Goal: Task Accomplishment & Management: Manage account settings

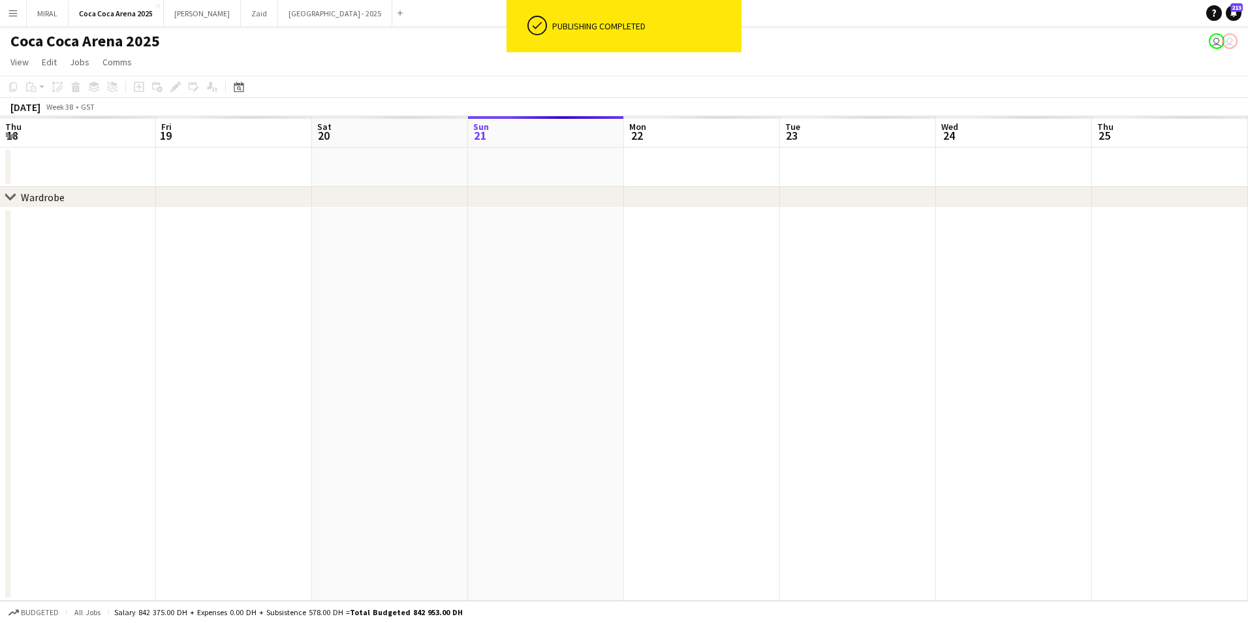
scroll to position [0, 493]
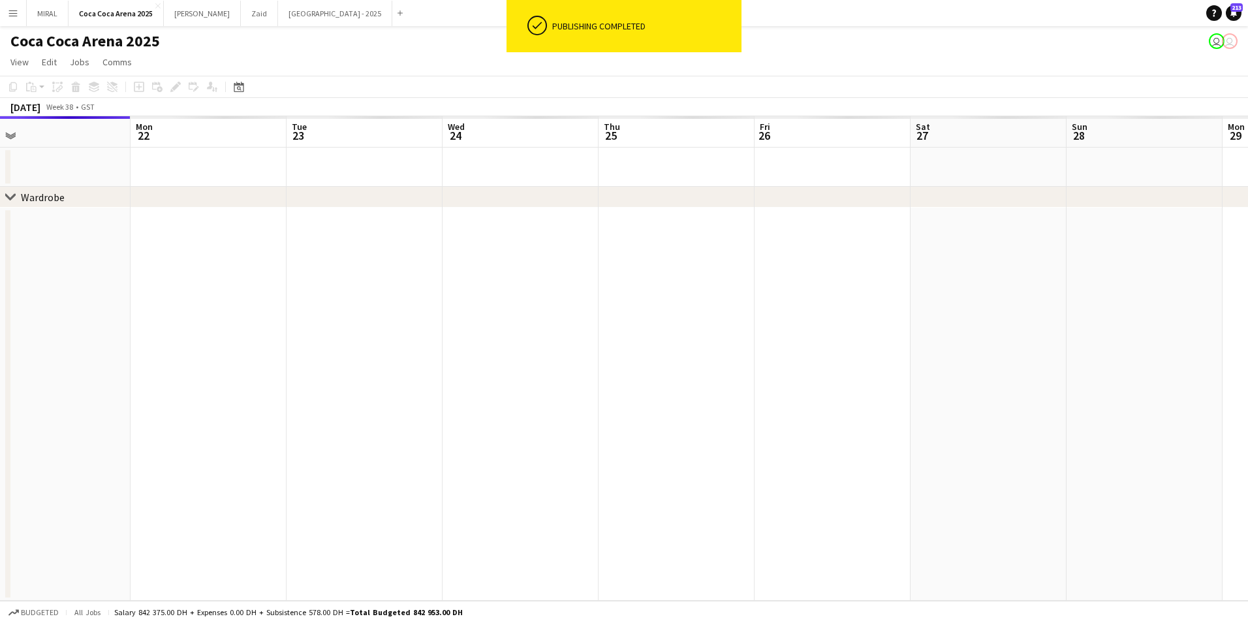
click at [260, 328] on app-calendar-viewport "Thu 18 Fri 19 Sat 20 Sun 21 Mon 22 Tue 23 Wed 24 Thu 25 Fri 26 Sat 27 Sun 28 Mo…" at bounding box center [624, 358] width 1248 height 484
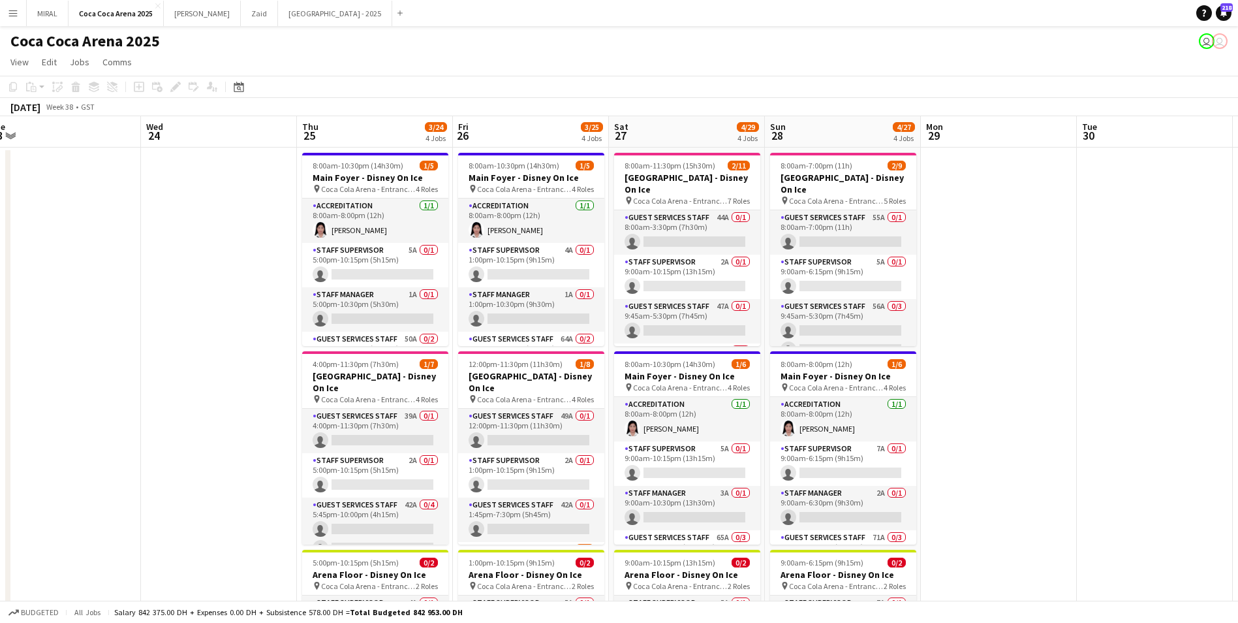
scroll to position [0, 500]
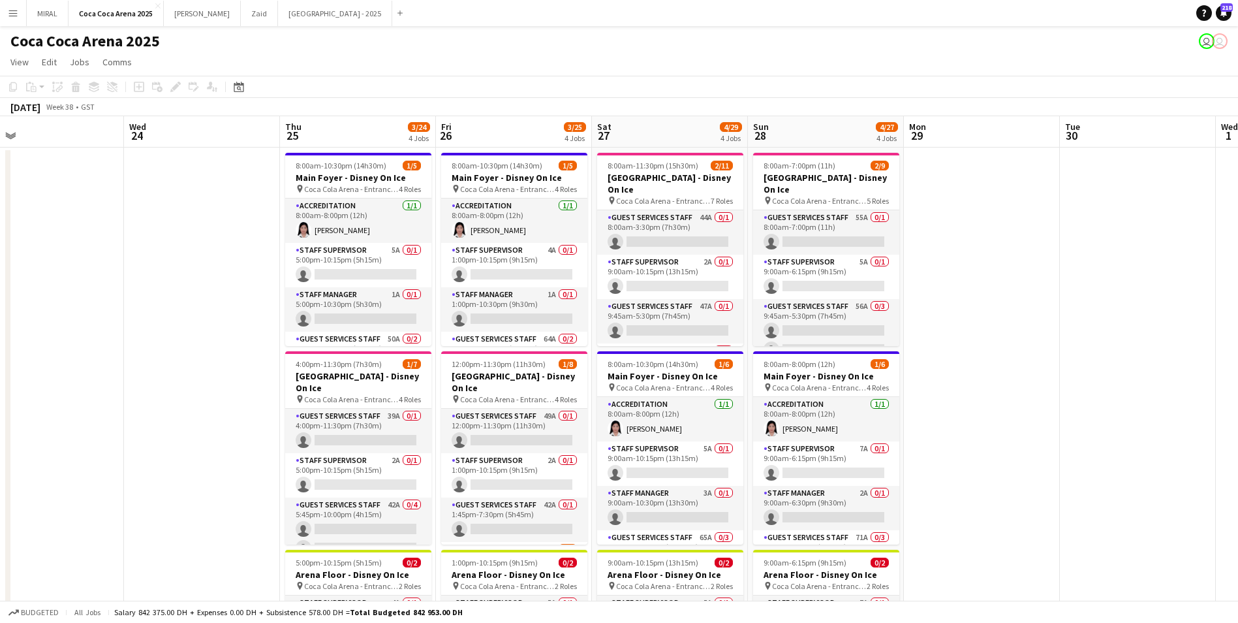
drag, startPoint x: 511, startPoint y: 303, endPoint x: 196, endPoint y: 341, distance: 316.8
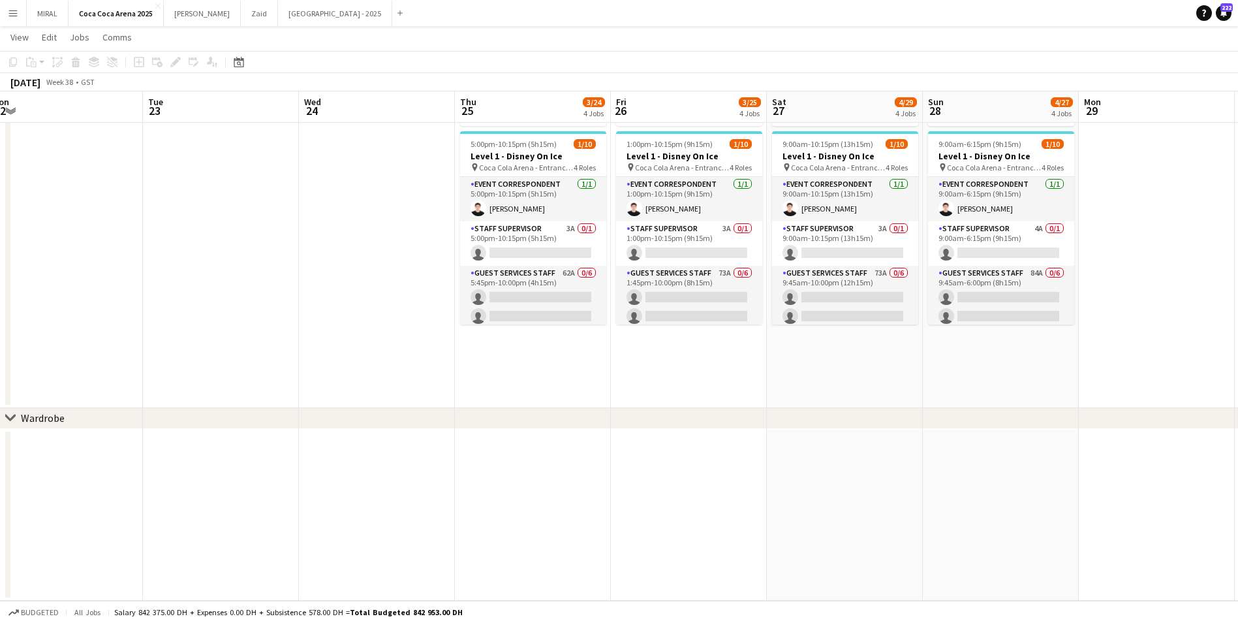
scroll to position [0, 300]
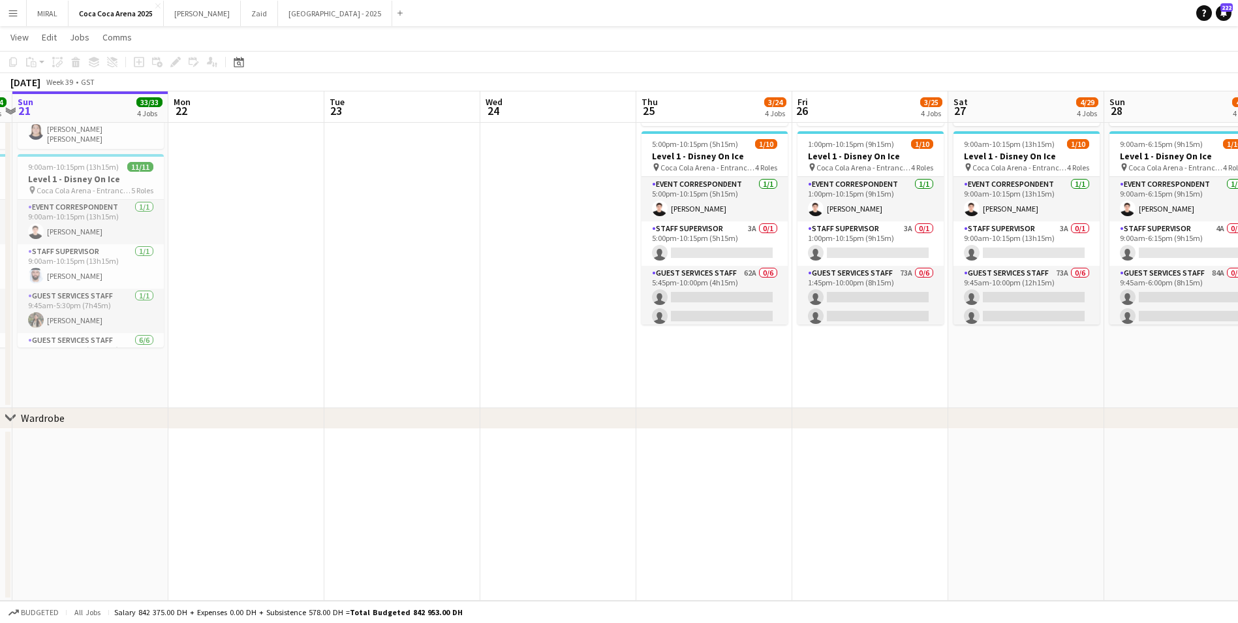
drag, startPoint x: 441, startPoint y: 384, endPoint x: 798, endPoint y: 374, distance: 356.5
click at [798, 374] on app-calendar-viewport "Fri 19 28/28 4 Jobs Sat 20 34/34 4 Jobs Sun 21 33/33 4 Jobs Mon 22 Tue 23 Wed 2…" at bounding box center [619, 47] width 1238 height 1106
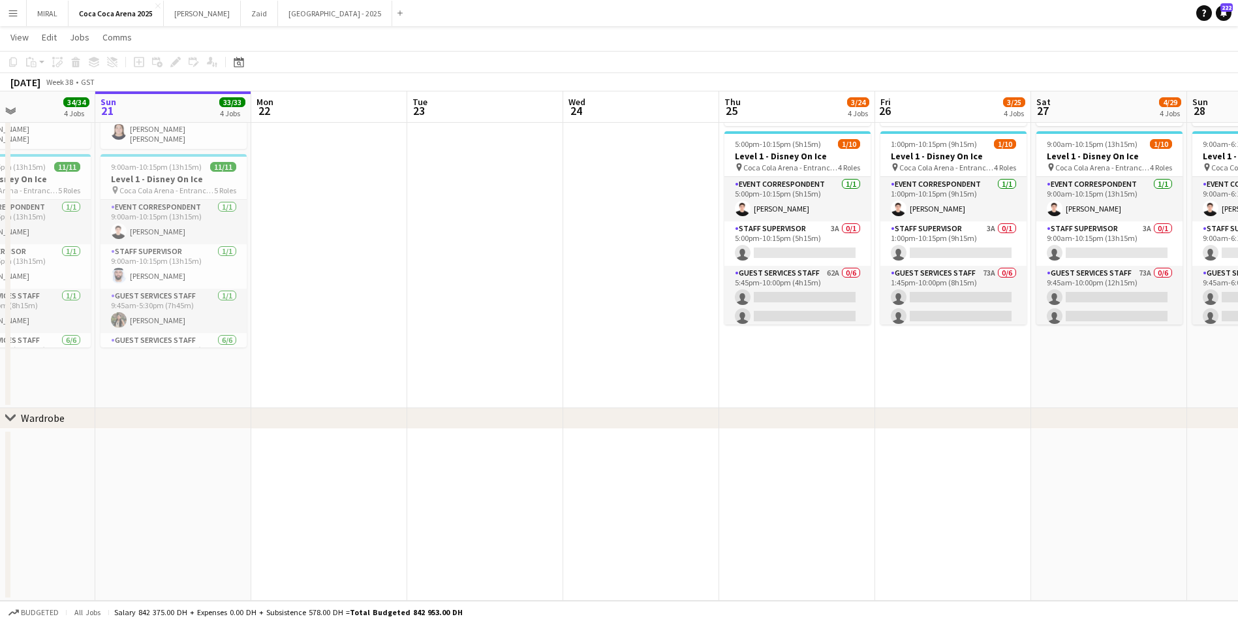
drag, startPoint x: 365, startPoint y: 305, endPoint x: 604, endPoint y: 330, distance: 240.9
click at [604, 330] on app-calendar-viewport "Thu 18 25/25 4 Jobs Fri 19 28/28 4 Jobs Sat 20 34/34 4 Jobs Sun 21 33/33 4 Jobs…" at bounding box center [619, 47] width 1238 height 1106
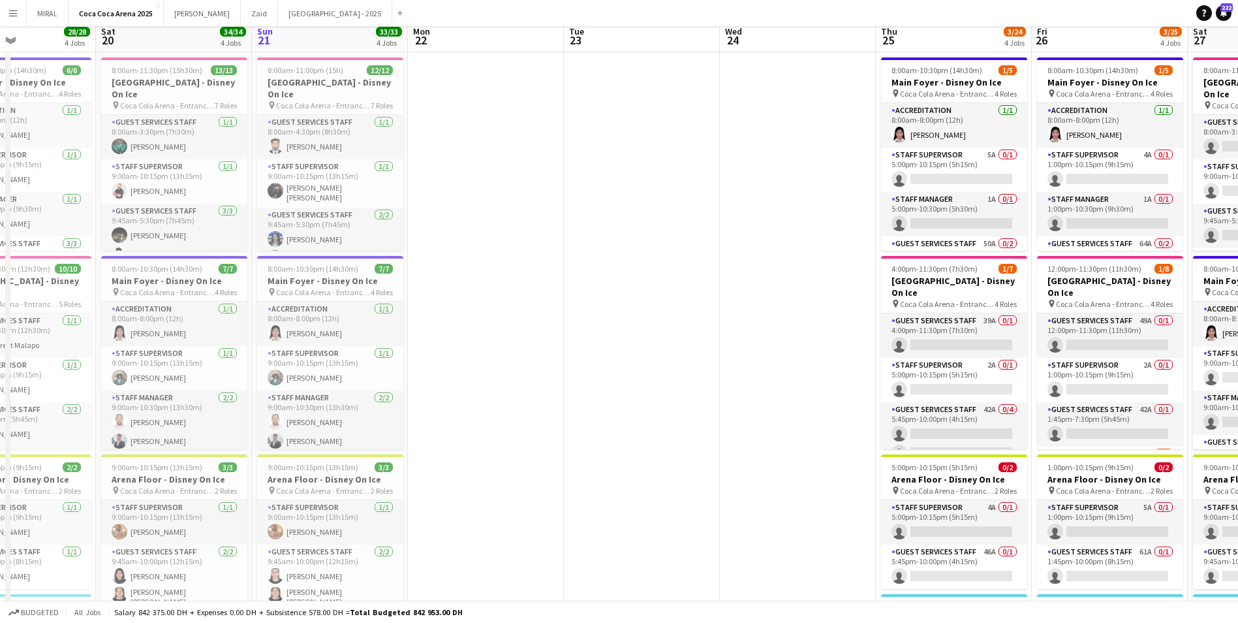
scroll to position [196, 0]
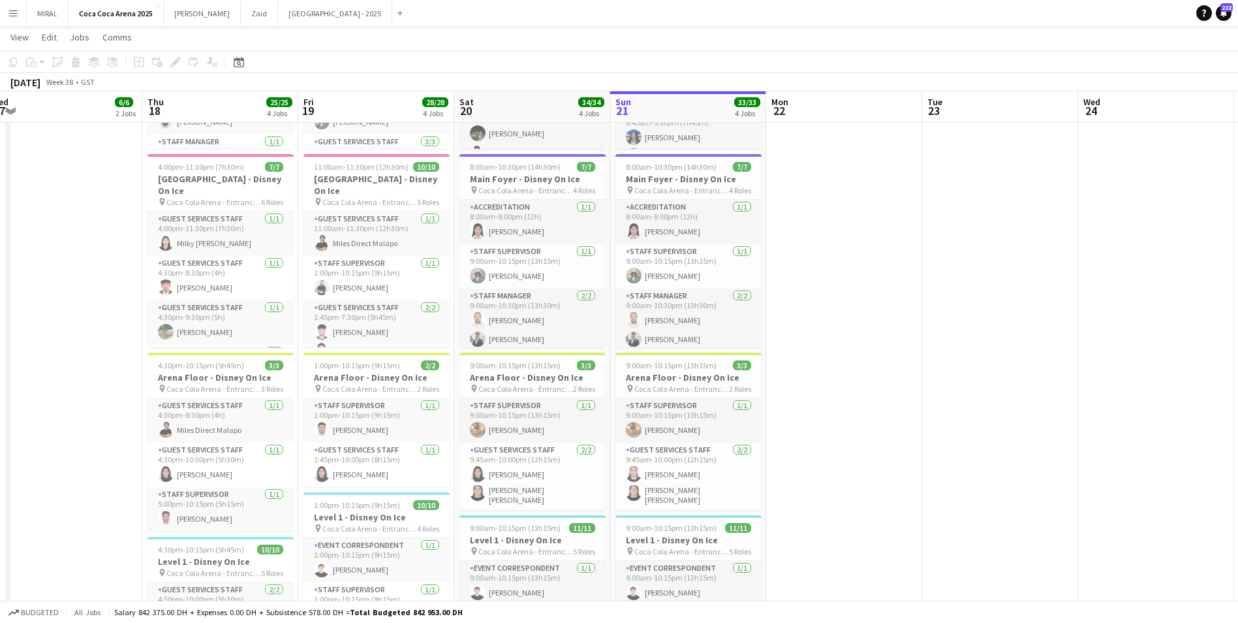
drag, startPoint x: 503, startPoint y: 315, endPoint x: 887, endPoint y: 325, distance: 384.5
click at [869, 328] on app-calendar-viewport "Mon 15 Tue 16 Wed 17 6/6 2 Jobs Thu 18 25/25 4 Jobs Fri 19 28/28 4 Jobs Sat 20 …" at bounding box center [619, 408] width 1238 height 1106
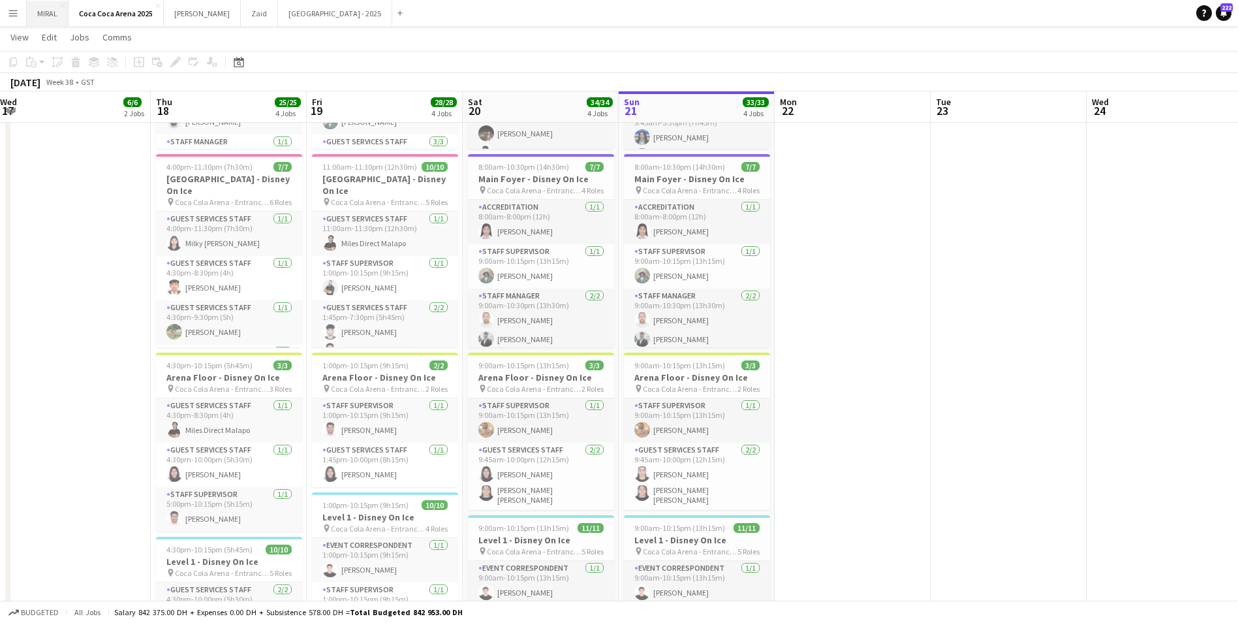
click at [46, 14] on button "MIRAL Close" at bounding box center [48, 13] width 42 height 25
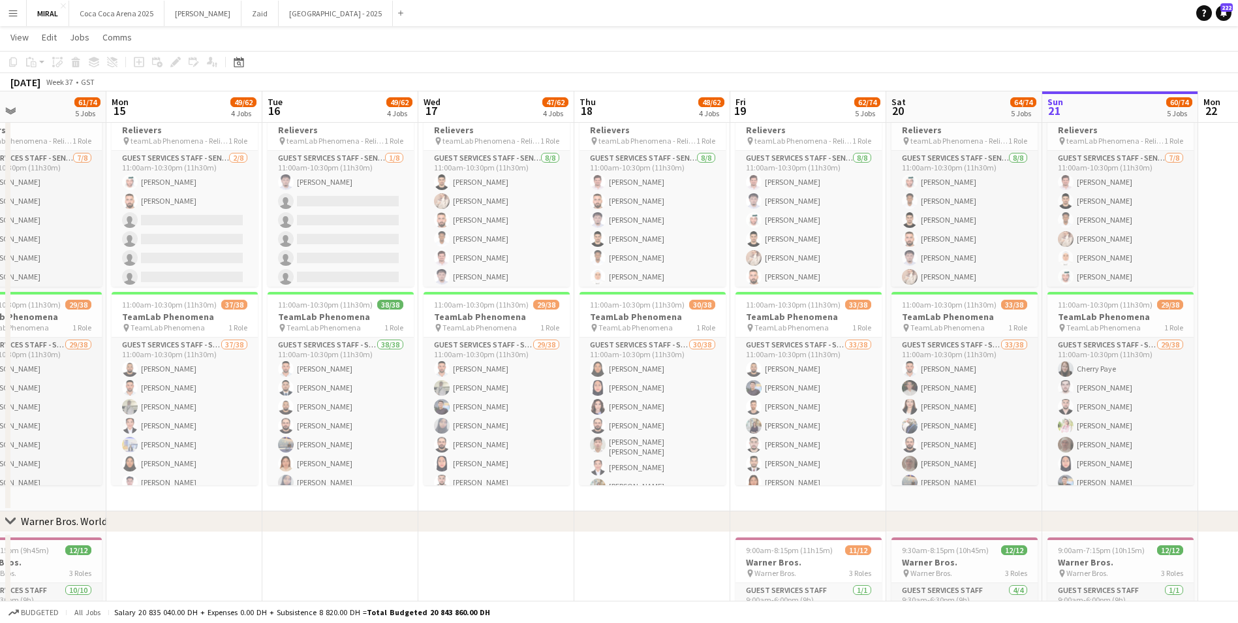
scroll to position [0, 373]
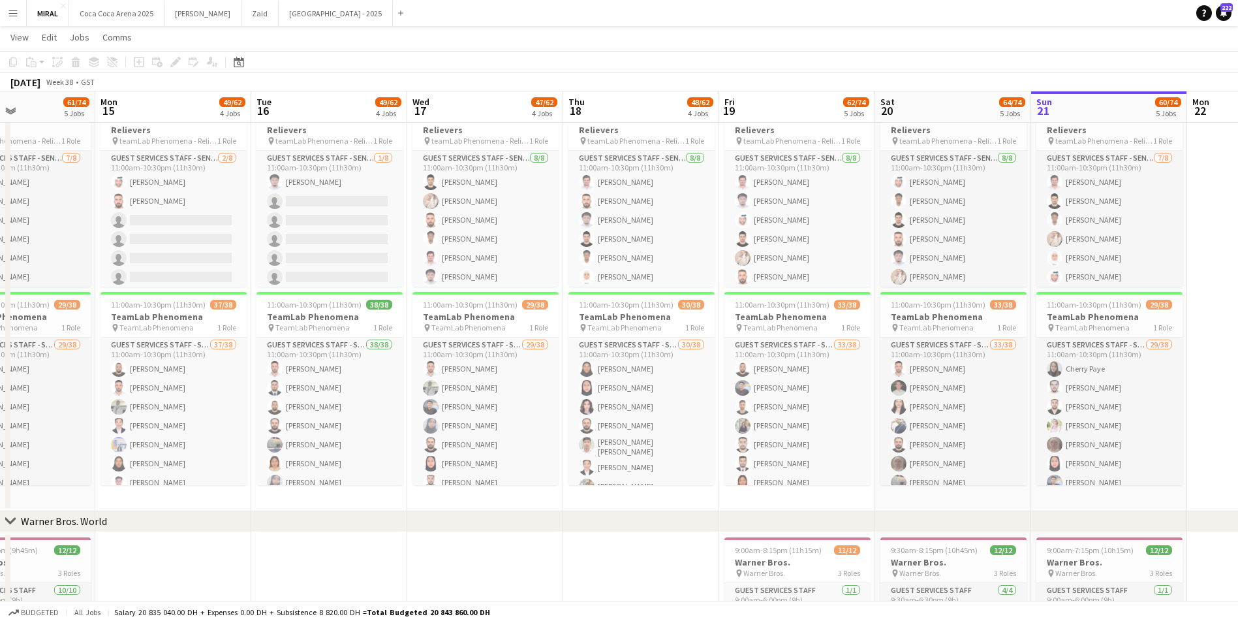
drag, startPoint x: 342, startPoint y: 363, endPoint x: 1250, endPoint y: 346, distance: 908.0
click at [1237, 346] on html "Menu Boards Boards Boards All jobs Status Workforce Workforce My Workforce Recr…" at bounding box center [619, 190] width 1238 height 1295
drag, startPoint x: 313, startPoint y: 319, endPoint x: 301, endPoint y: 320, distance: 12.5
click at [301, 320] on h3 "TeamLab Phenomena" at bounding box center [329, 317] width 146 height 12
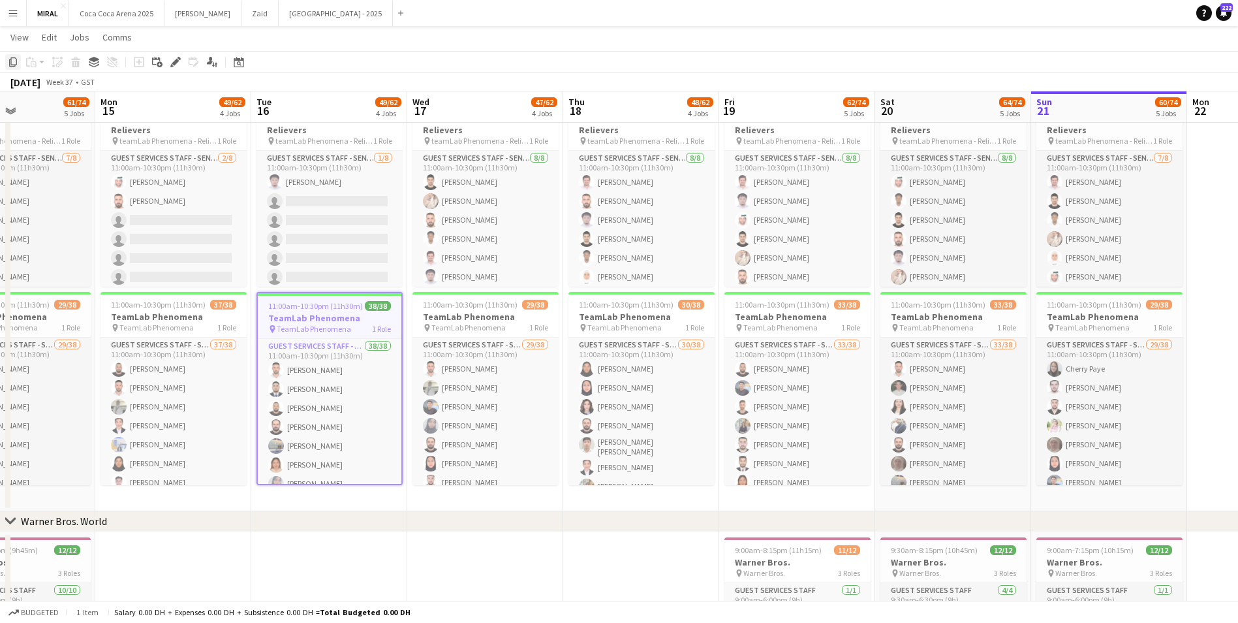
click at [7, 61] on div "Copy" at bounding box center [13, 62] width 16 height 16
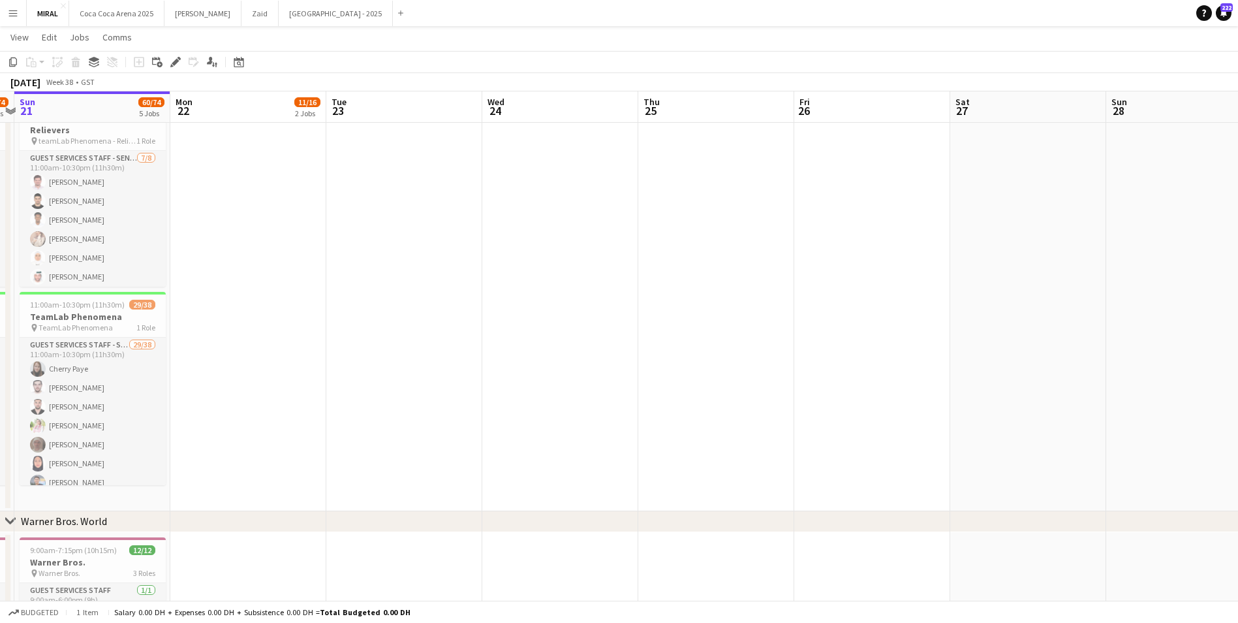
scroll to position [0, 426]
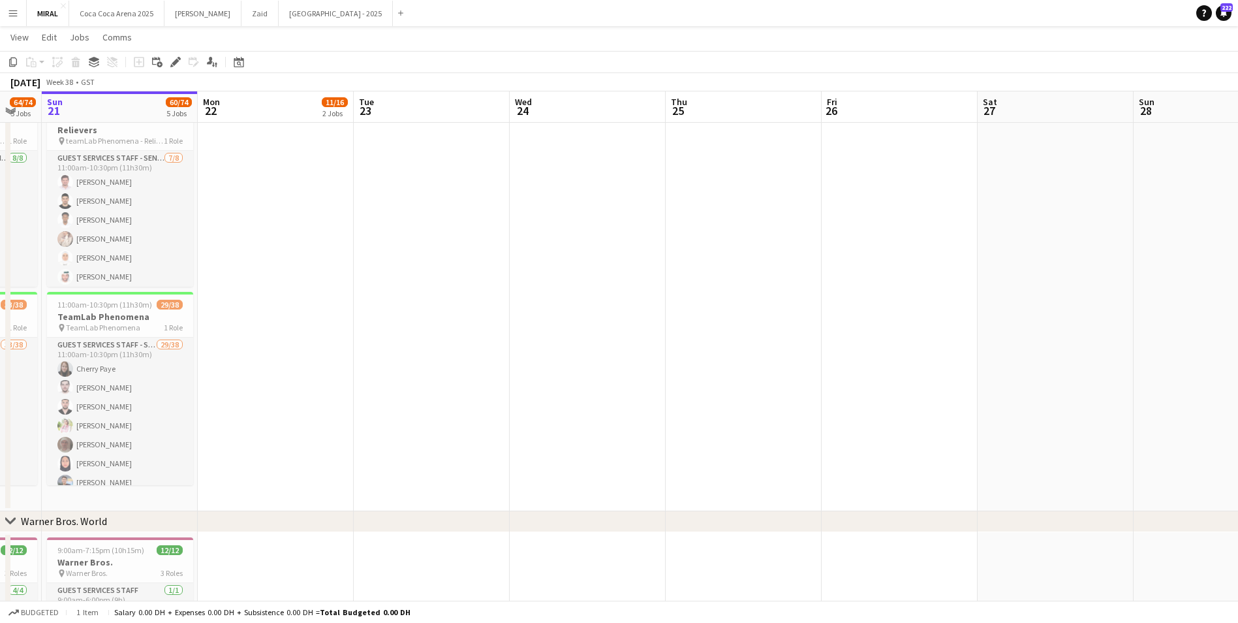
drag, startPoint x: 1201, startPoint y: 274, endPoint x: 212, endPoint y: 307, distance: 990.0
click at [212, 307] on app-calendar-viewport "Thu 18 48/62 4 Jobs Fri 19 62/74 5 Jobs Sat 20 64/74 5 Jobs Sun 21 60/74 5 Jobs…" at bounding box center [619, 205] width 1238 height 1222
drag, startPoint x: 255, startPoint y: 272, endPoint x: 258, endPoint y: 199, distance: 73.2
click at [258, 199] on app-date-cell at bounding box center [276, 299] width 156 height 423
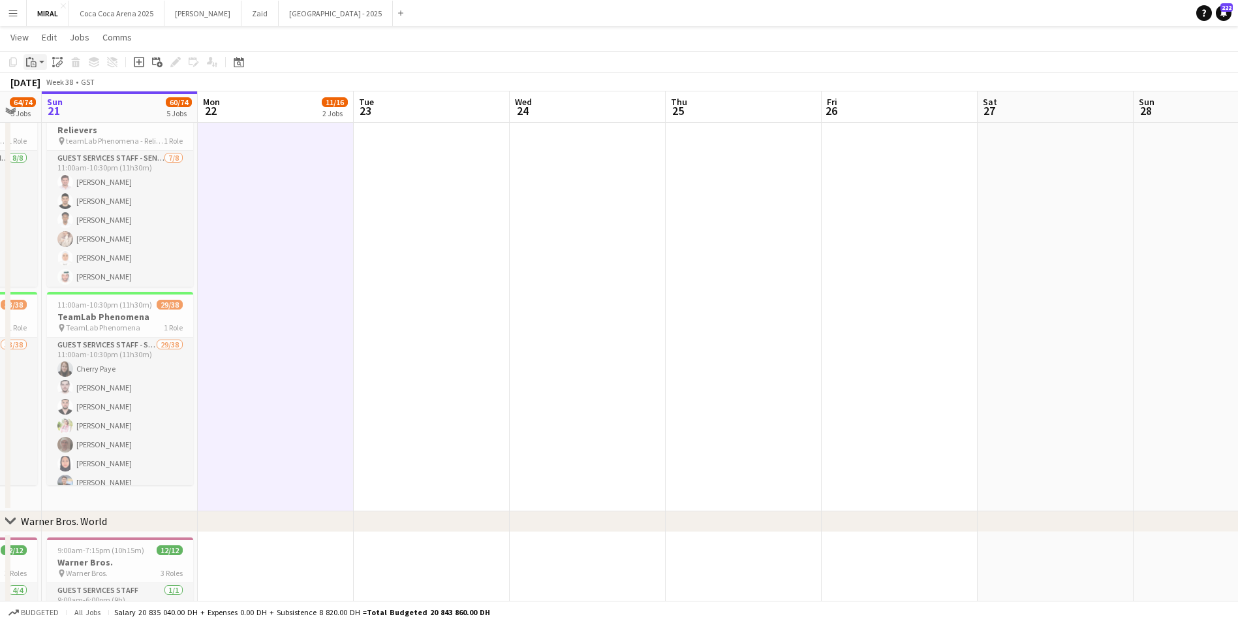
click at [35, 65] on icon "Paste" at bounding box center [31, 62] width 10 height 10
click at [56, 111] on link "Paste with crew Ctrl+Shift+V" at bounding box center [96, 109] width 123 height 12
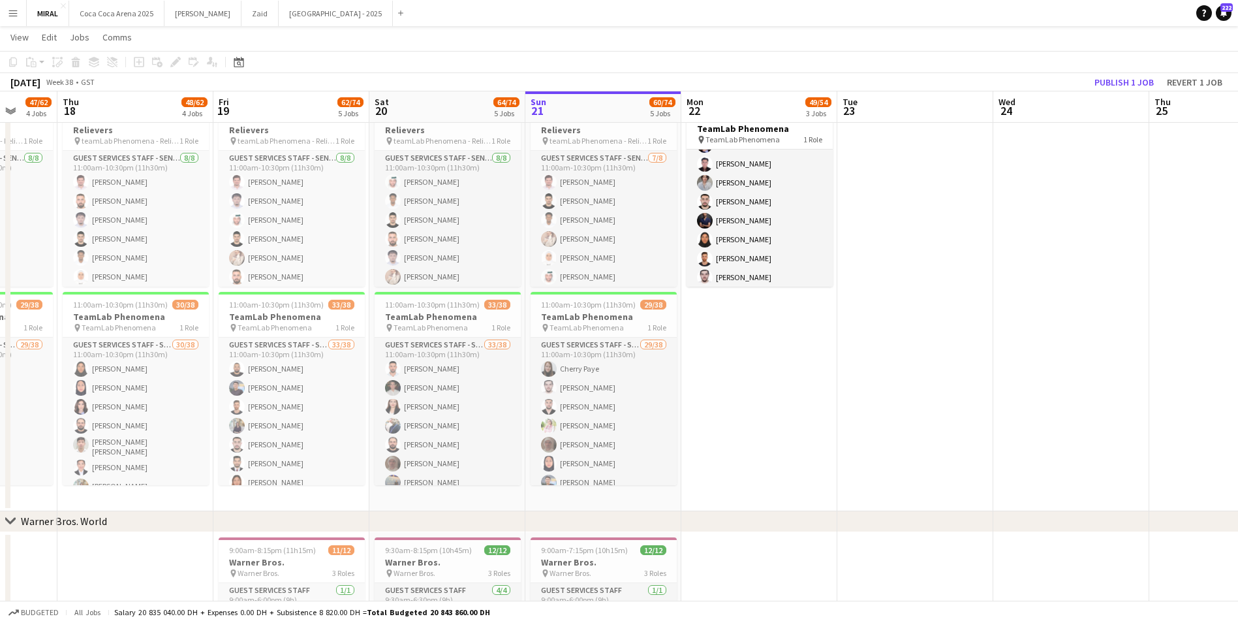
scroll to position [0, 400]
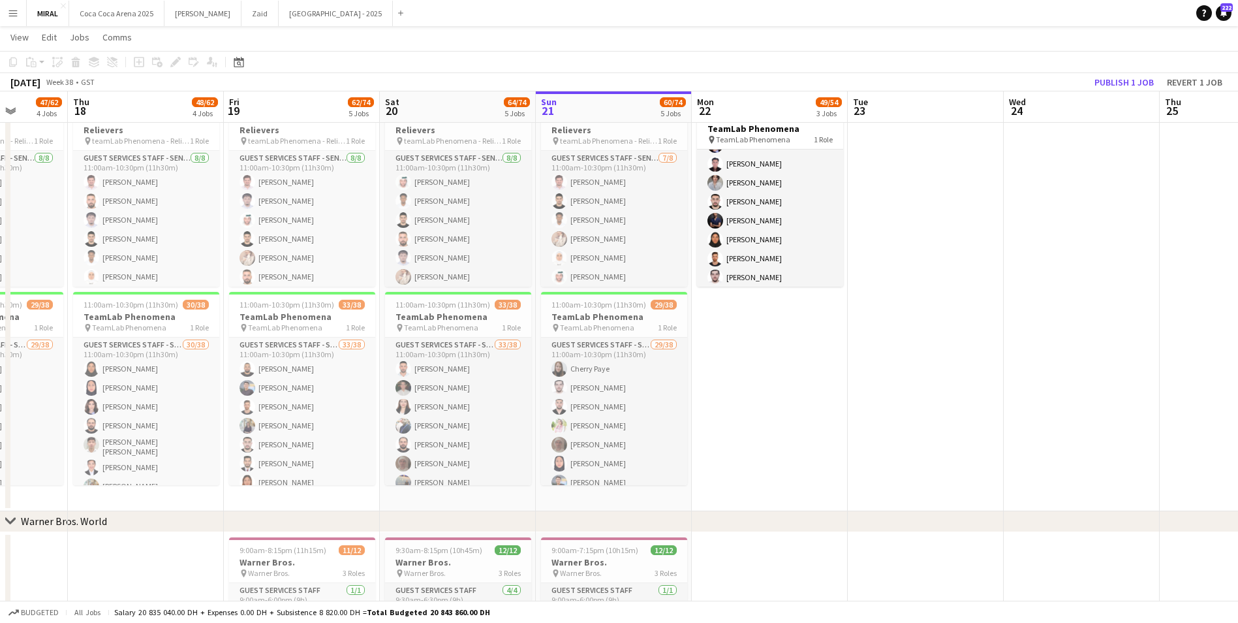
drag, startPoint x: 225, startPoint y: 365, endPoint x: 719, endPoint y: 362, distance: 494.1
click at [719, 362] on app-calendar-viewport "Mon 15 49/62 4 Jobs Tue 16 49/62 4 Jobs Wed 17 47/62 4 Jobs Thu 18 48/62 4 Jobs…" at bounding box center [619, 205] width 1238 height 1222
drag, startPoint x: 443, startPoint y: 135, endPoint x: 429, endPoint y: 132, distance: 14.7
click at [429, 132] on h3 "TeamLab Phenomena - Relievers" at bounding box center [458, 123] width 146 height 23
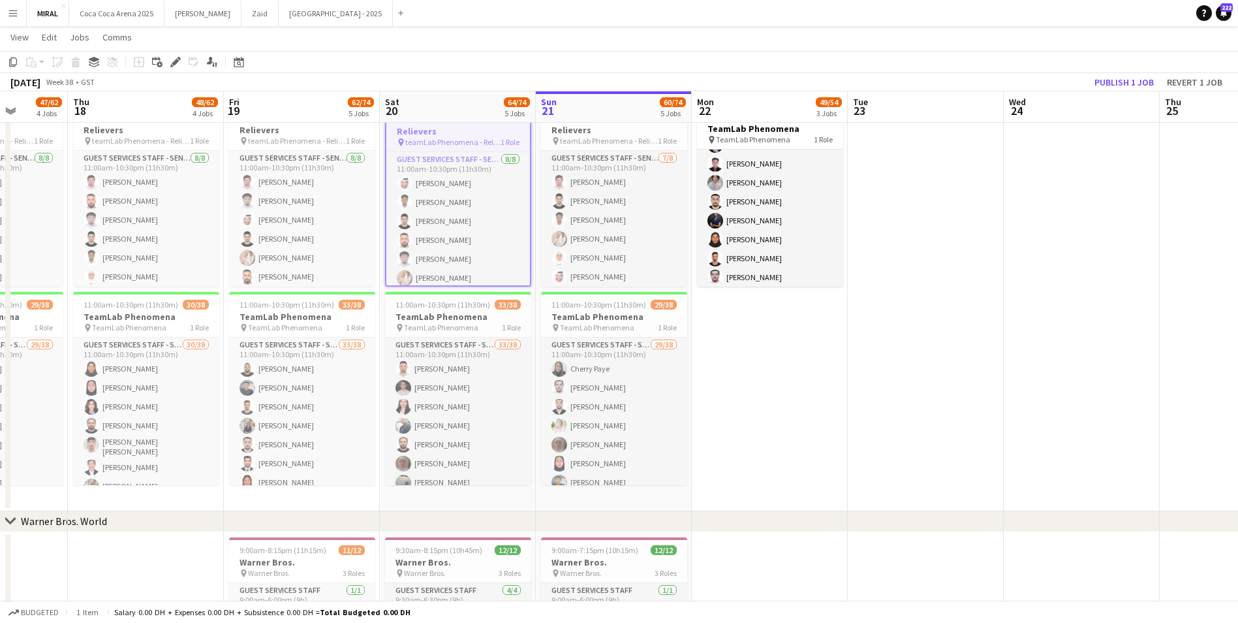
click at [189, 87] on div "September 2025 Week 38 • GST Publish 1 job Revert 1 job" at bounding box center [619, 82] width 1238 height 18
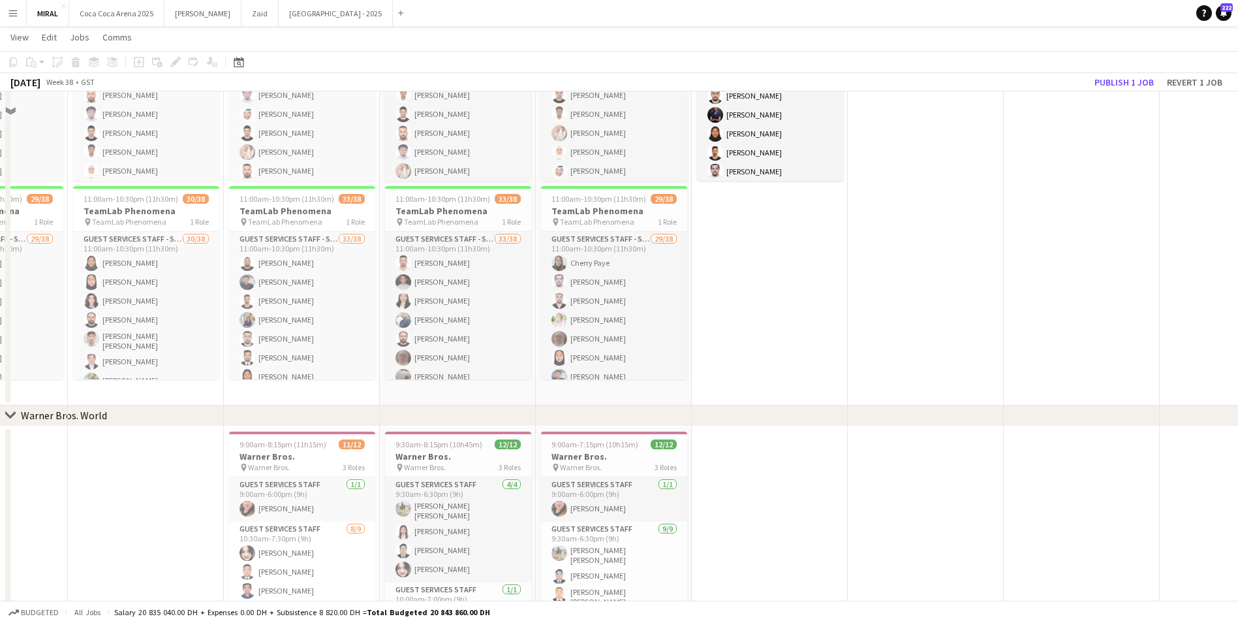
scroll to position [673, 0]
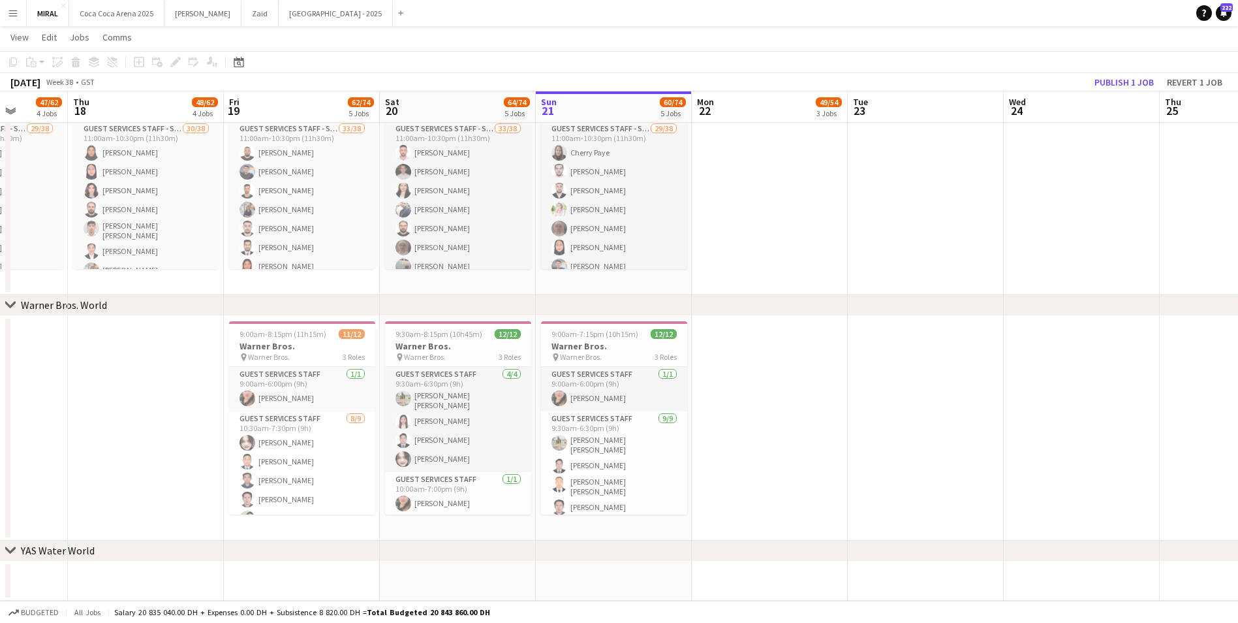
click at [863, 282] on app-date-cell at bounding box center [926, 83] width 156 height 423
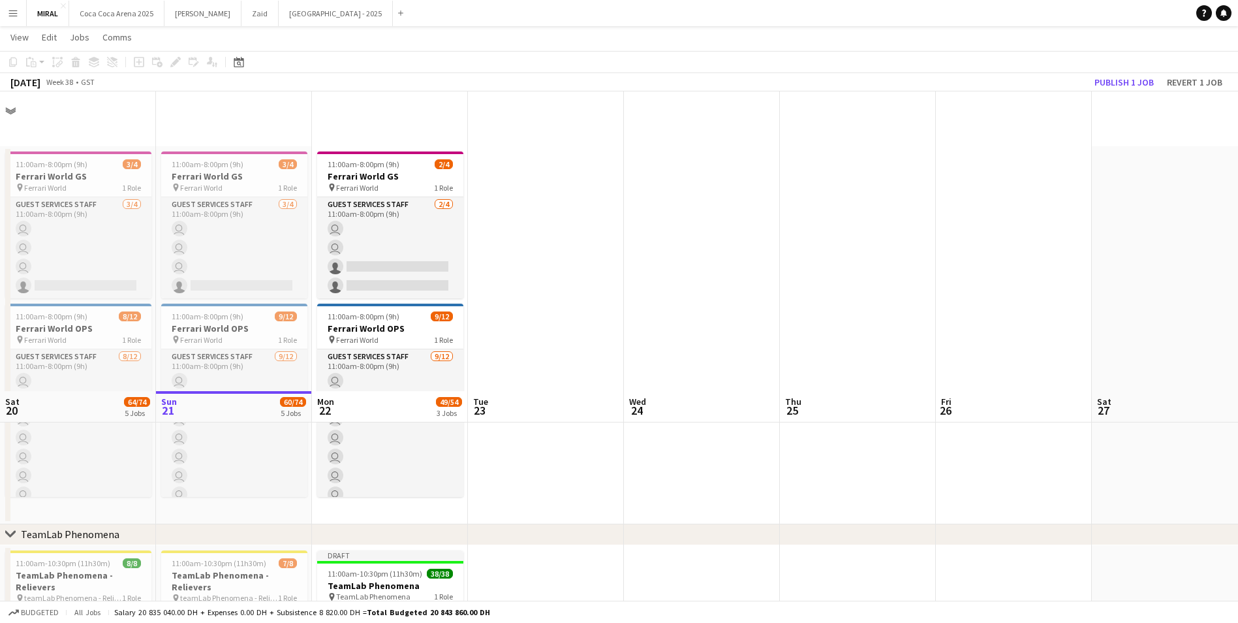
scroll to position [673, 0]
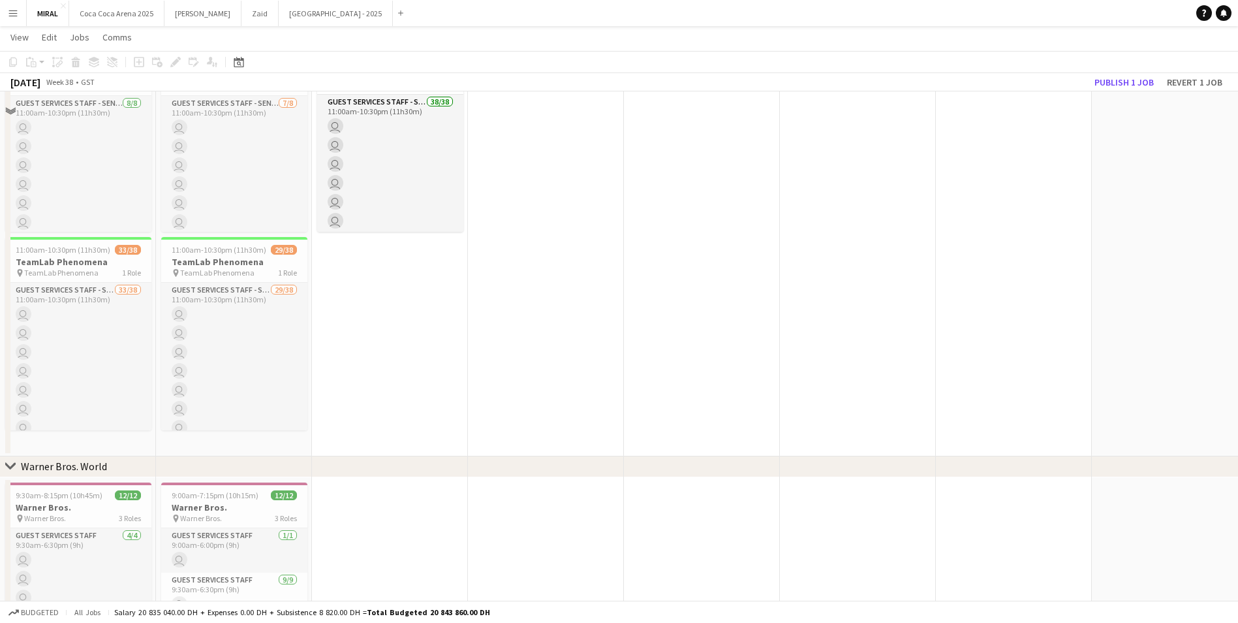
click at [564, 35] on app-board "MIRAL user View Day view expanded Day view collapsed Month view Date picker Jum…" at bounding box center [619, 148] width 1238 height 1269
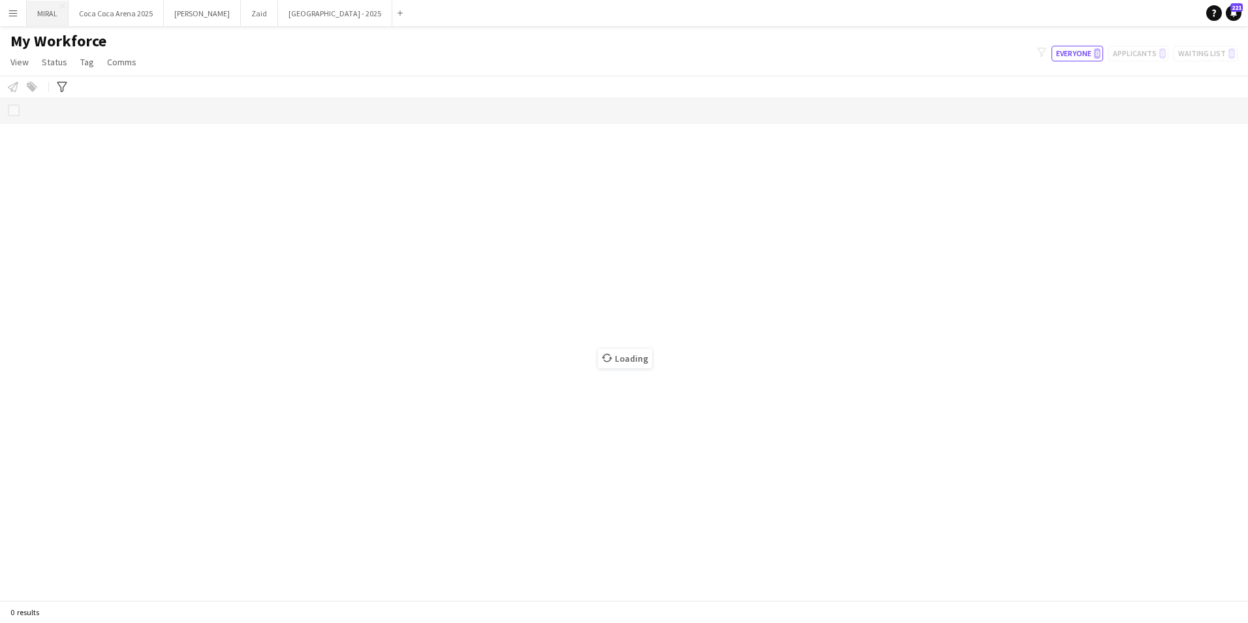
click at [50, 10] on button "MIRAL Close" at bounding box center [48, 13] width 42 height 25
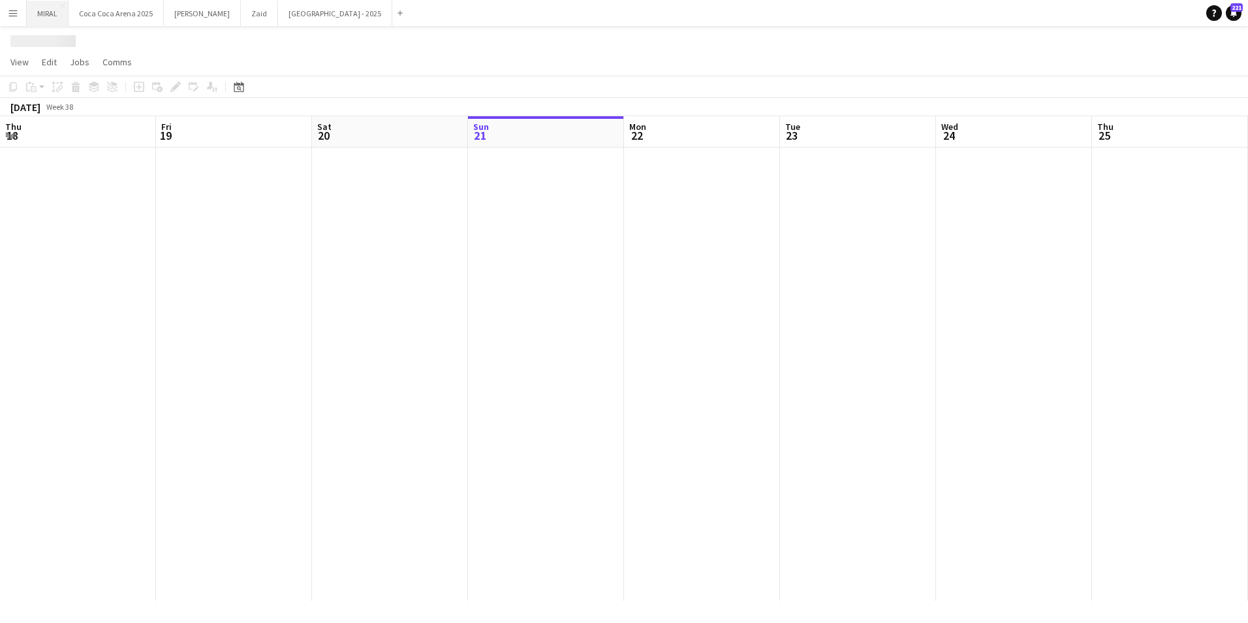
click at [50, 10] on button "MIRAL Close" at bounding box center [48, 13] width 42 height 25
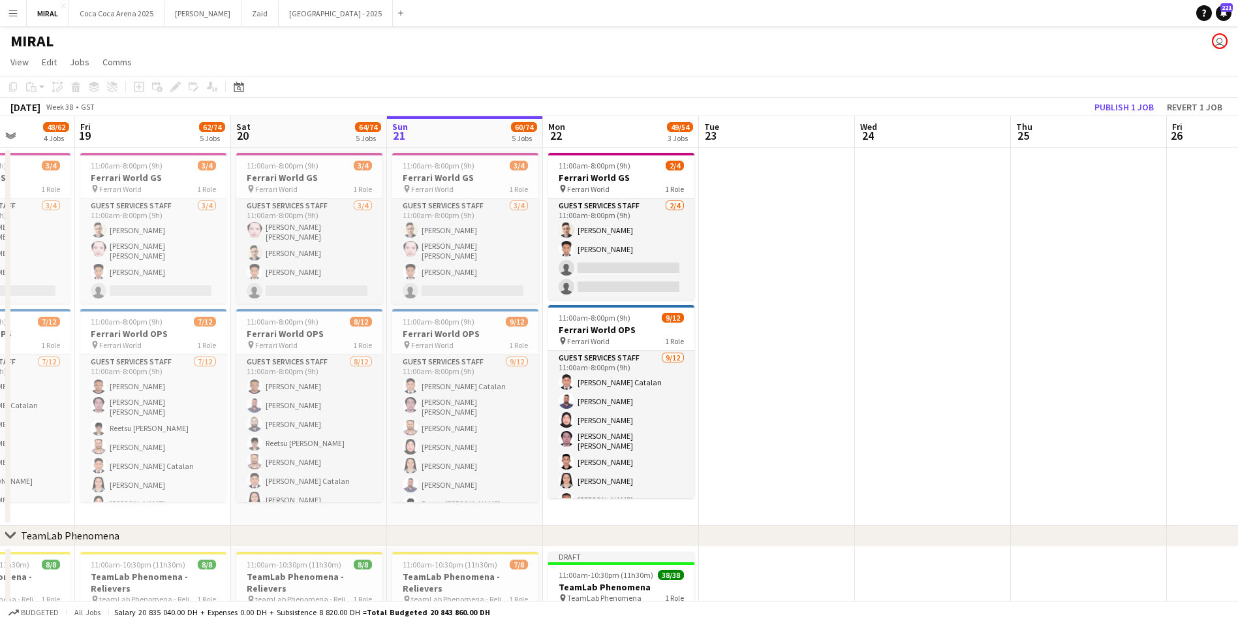
scroll to position [0, 332]
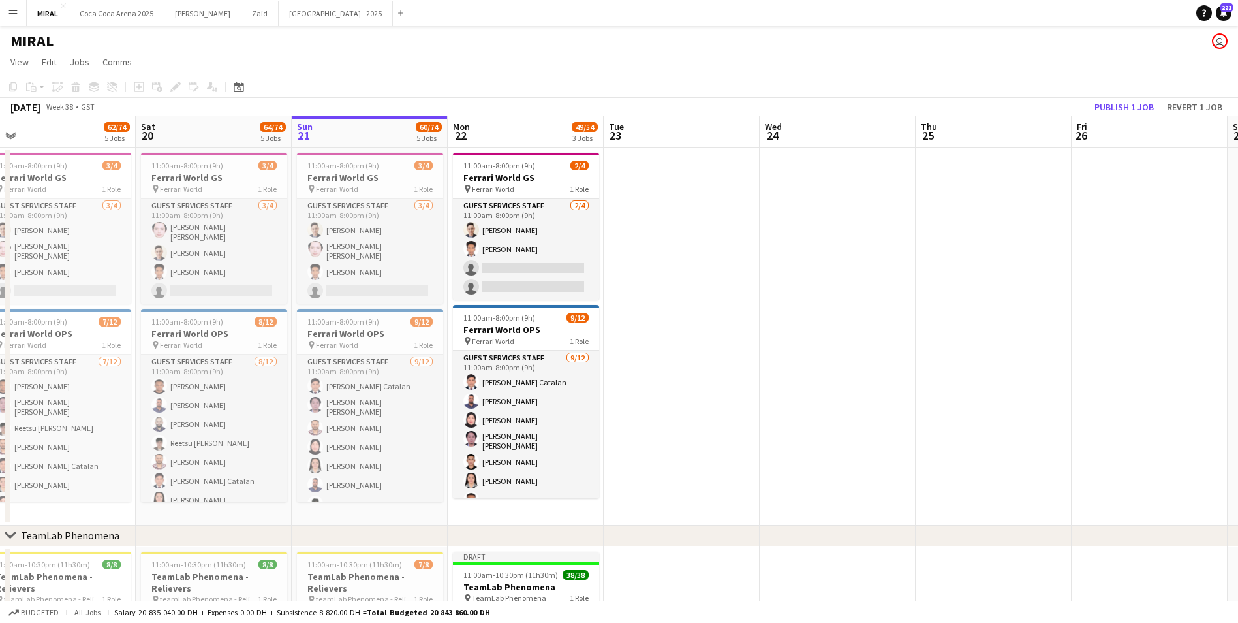
drag, startPoint x: 530, startPoint y: 346, endPoint x: 822, endPoint y: 337, distance: 291.9
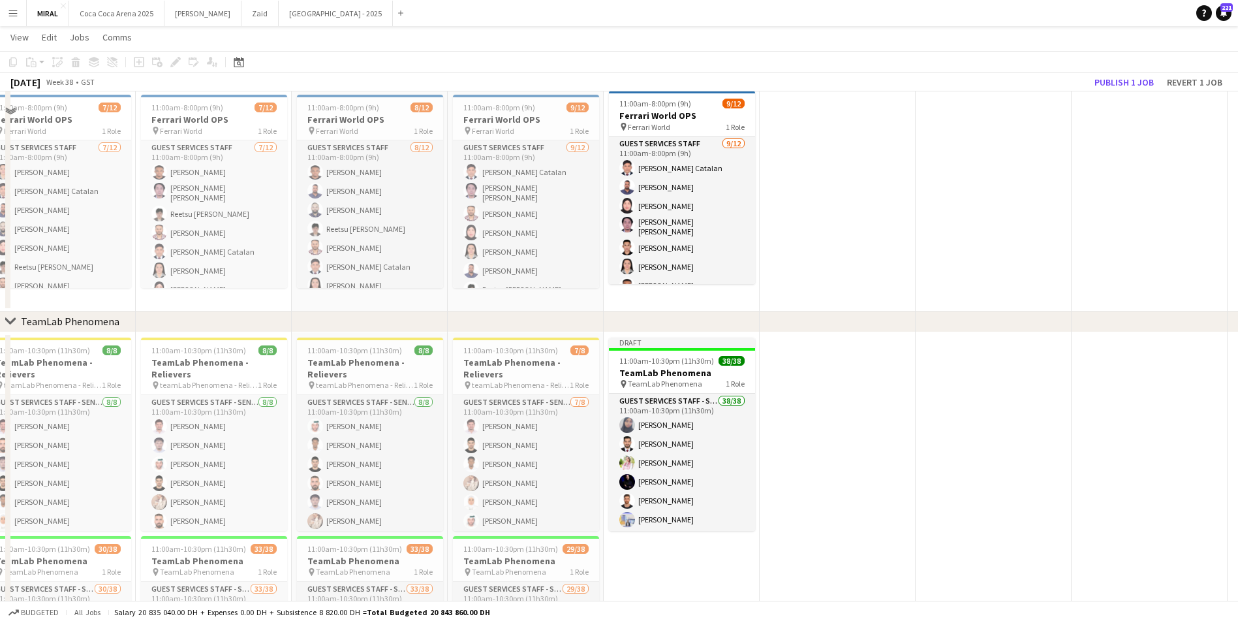
scroll to position [261, 0]
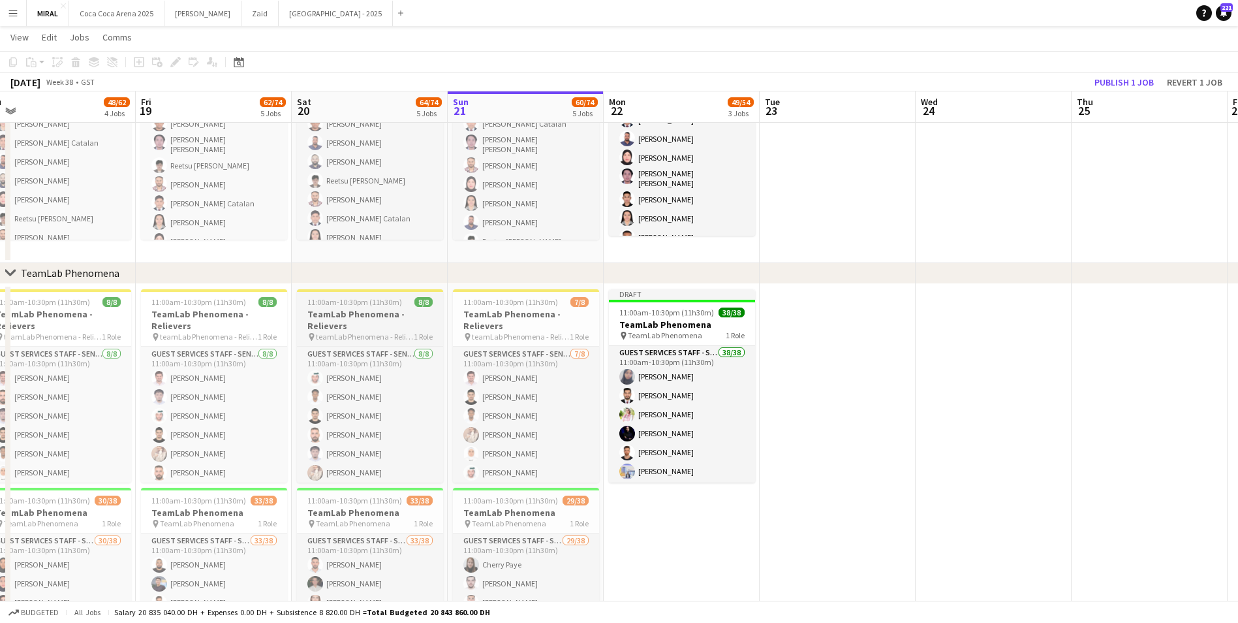
click at [344, 318] on h3 "TeamLab Phenomena - Relievers" at bounding box center [370, 319] width 146 height 23
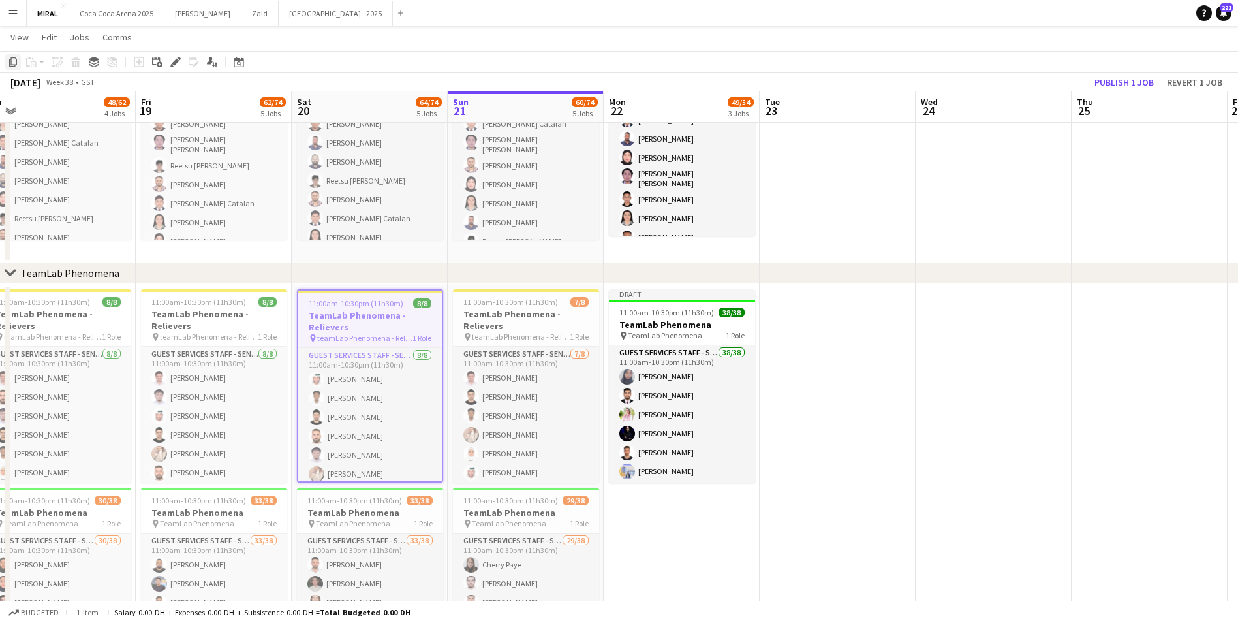
click at [14, 62] on icon "Copy" at bounding box center [13, 62] width 10 height 10
click at [674, 513] on app-date-cell "Draft 11:00am-10:30pm (11h30m) 38/38 TeamLab Phenomena pin TeamLab Phenomena 1 …" at bounding box center [682, 495] width 156 height 423
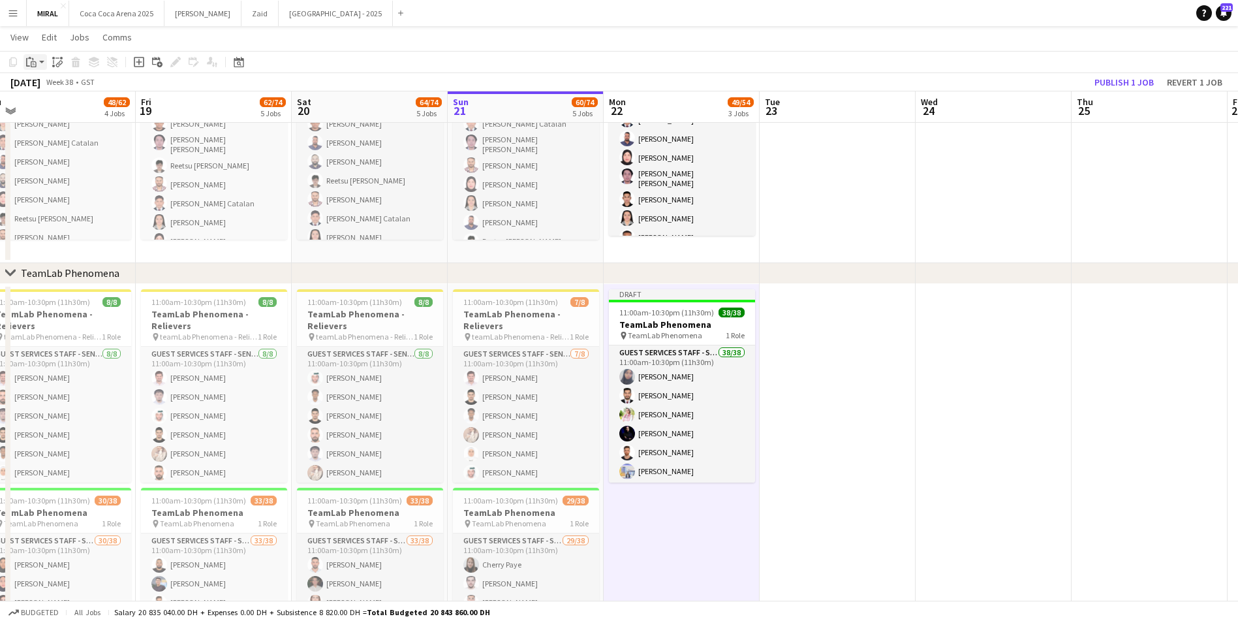
click at [35, 58] on icon "Paste" at bounding box center [31, 62] width 10 height 10
click at [63, 111] on link "Paste with crew Ctrl+Shift+V" at bounding box center [96, 109] width 123 height 12
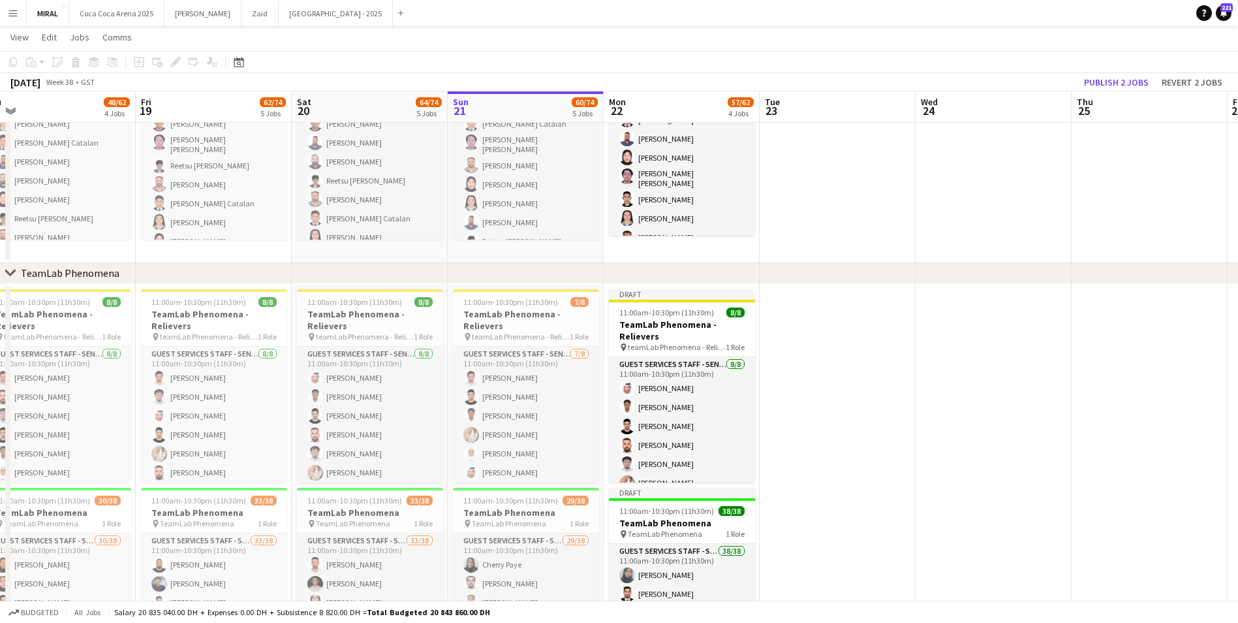
click at [955, 419] on app-date-cell at bounding box center [994, 495] width 156 height 423
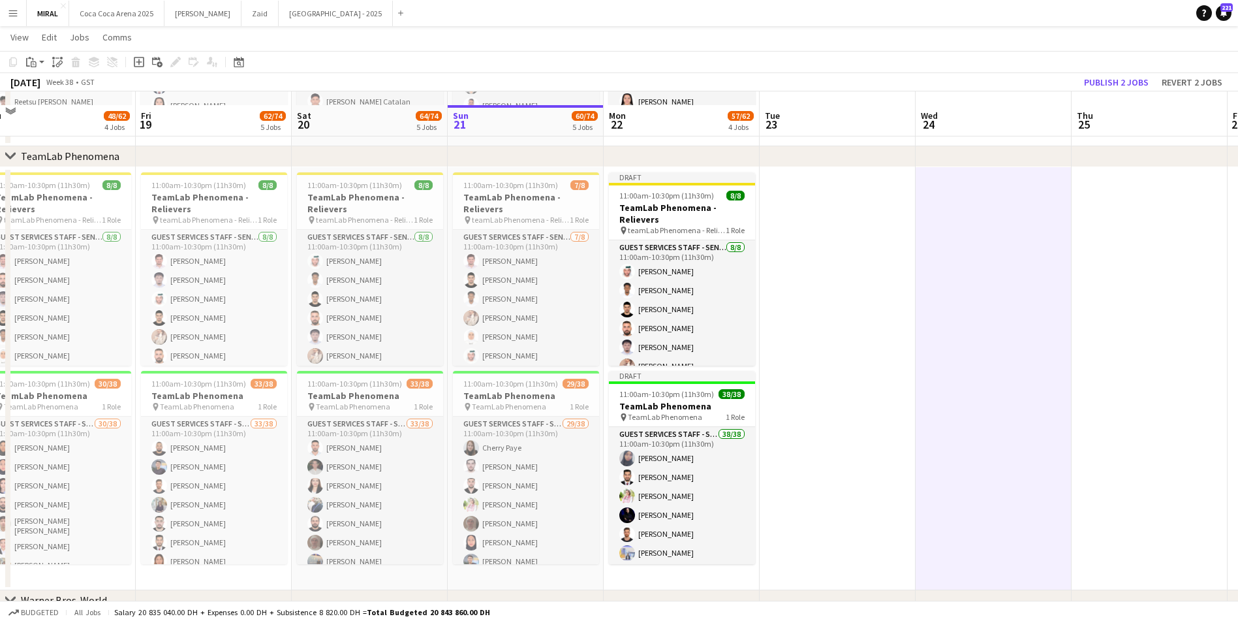
scroll to position [392, 0]
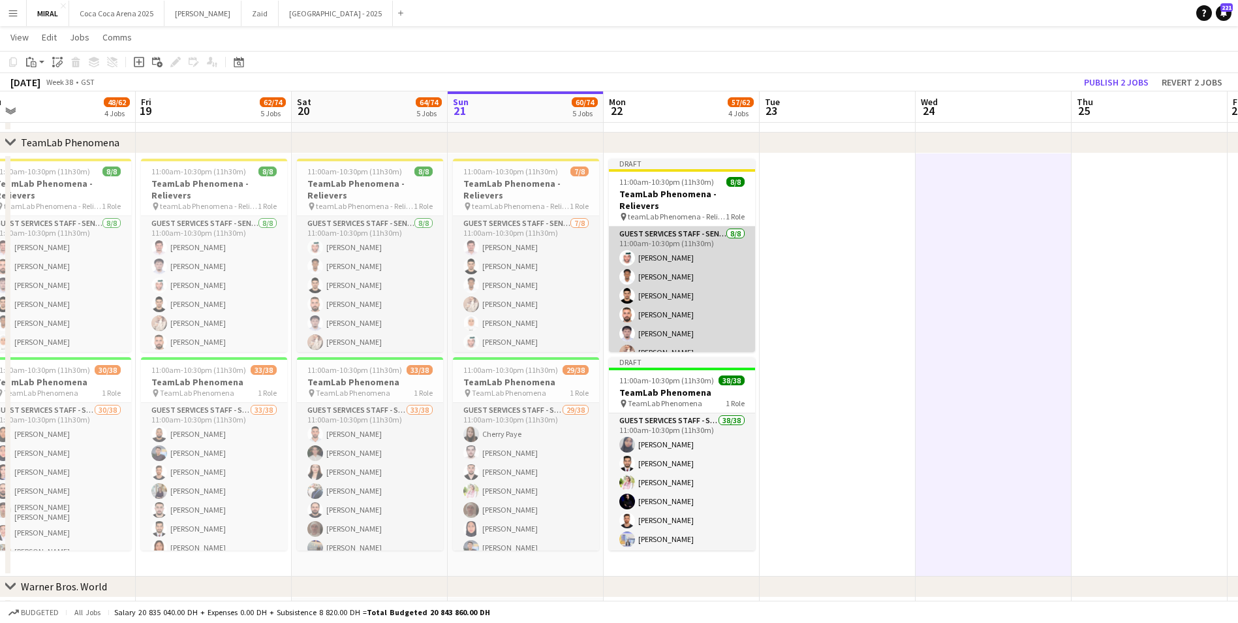
click at [692, 290] on app-card-role "Guest Services Staff - Senior [DATE] 11:00am-10:30pm (11h30m) Saeed Binselem [P…" at bounding box center [682, 314] width 146 height 177
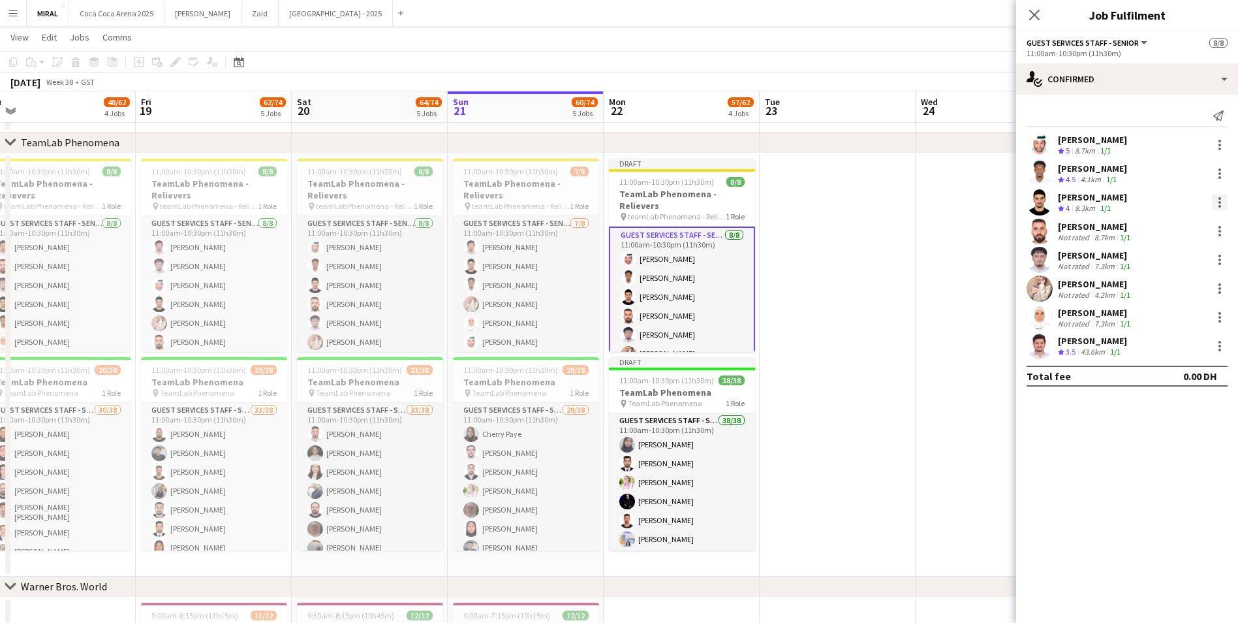
click at [1219, 201] on div at bounding box center [1219, 202] width 3 height 3
click at [1170, 343] on button "Remove" at bounding box center [1177, 351] width 102 height 31
click at [1218, 260] on div at bounding box center [1220, 260] width 16 height 16
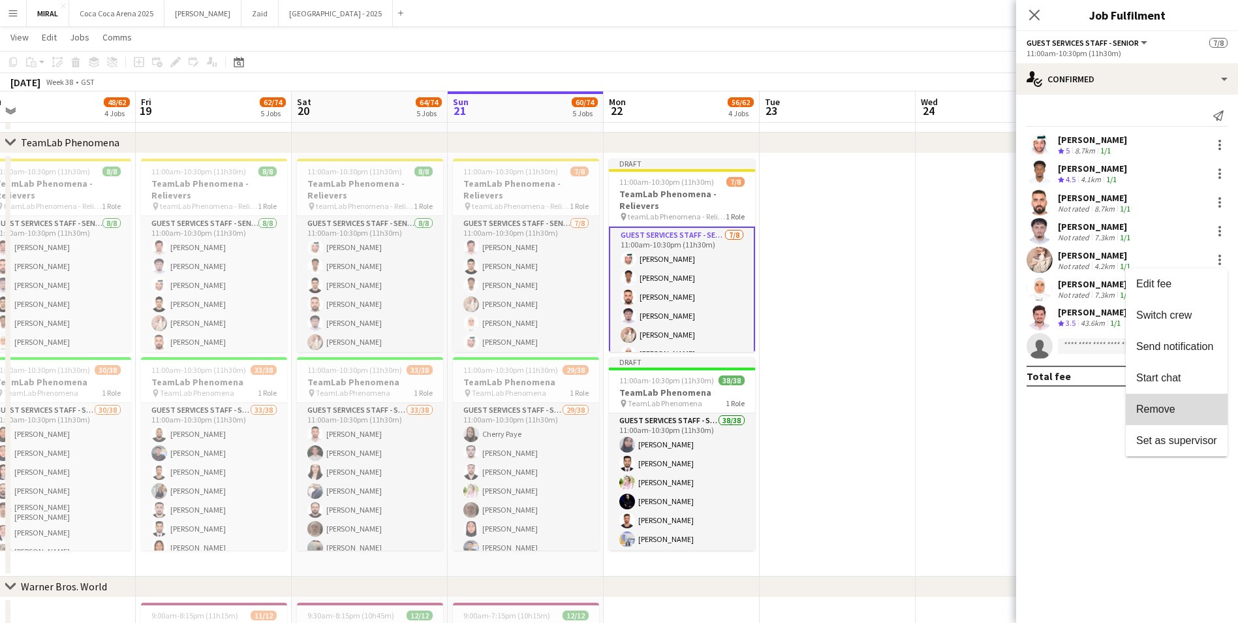
click at [1170, 406] on span "Remove" at bounding box center [1155, 408] width 39 height 11
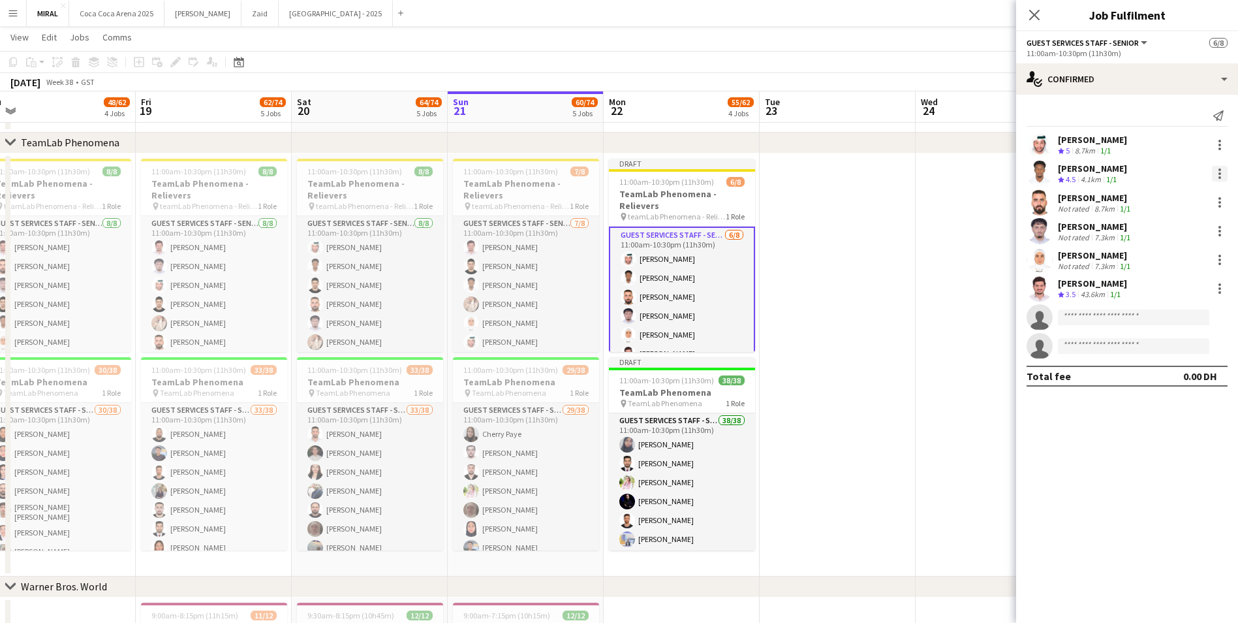
click at [1222, 173] on div at bounding box center [1220, 174] width 16 height 16
click at [1173, 322] on span "Remove" at bounding box center [1155, 322] width 39 height 11
click at [1218, 172] on div at bounding box center [1219, 173] width 3 height 3
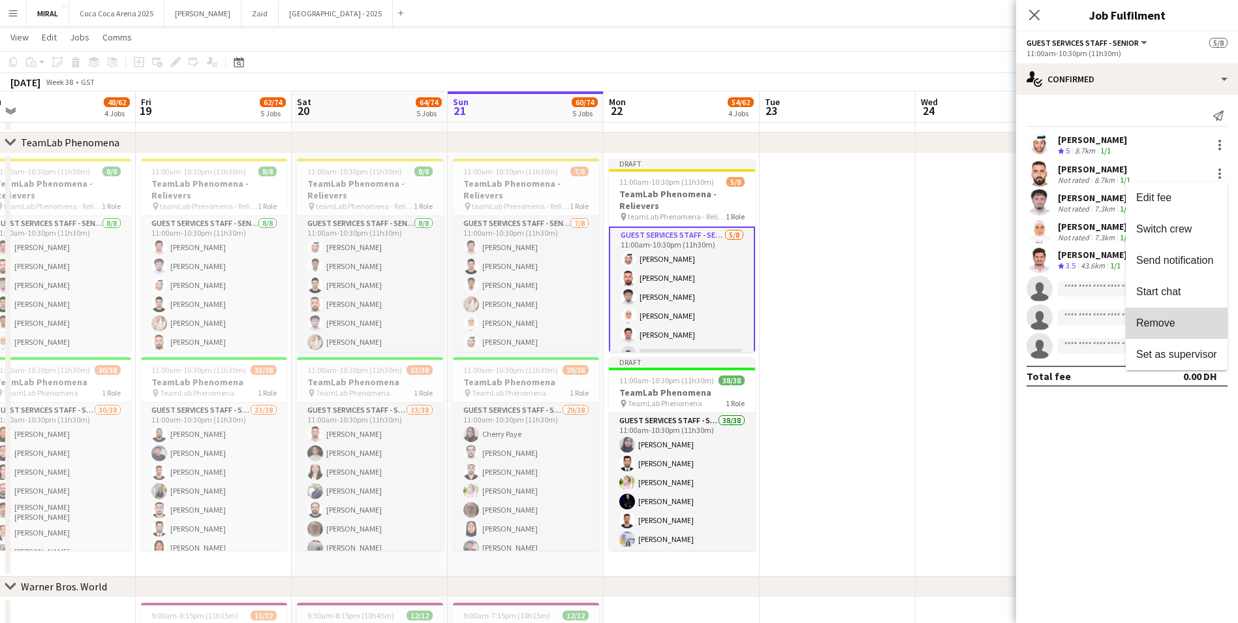
click at [1164, 324] on span "Remove" at bounding box center [1155, 322] width 39 height 11
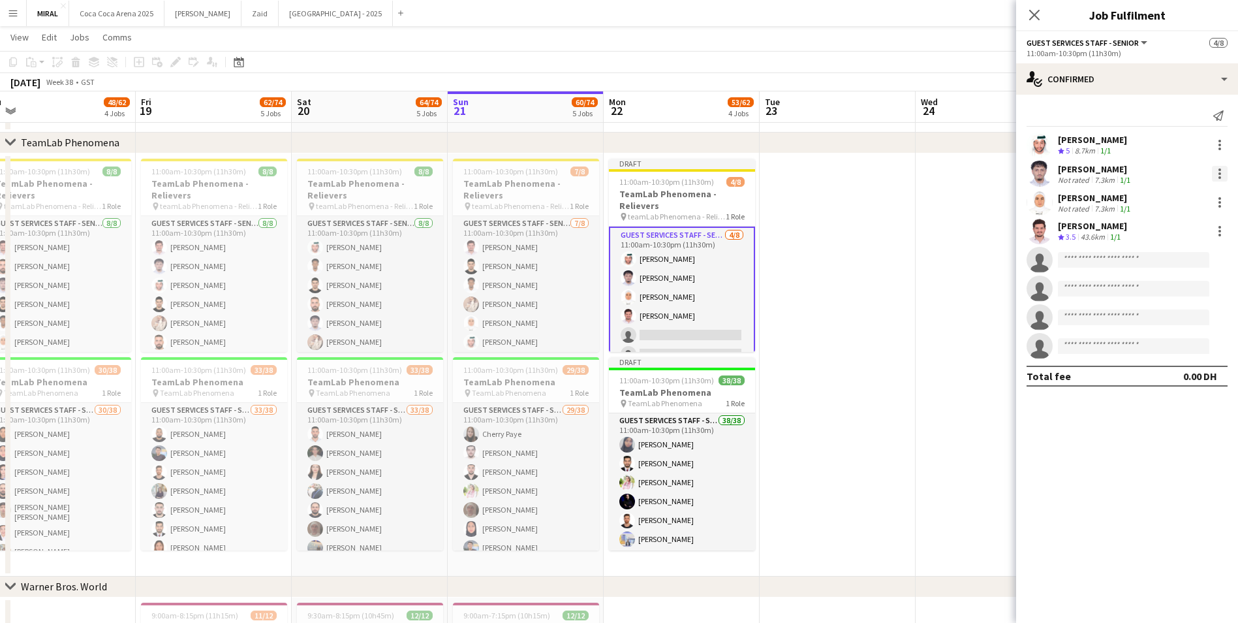
click at [1218, 175] on div at bounding box center [1220, 174] width 16 height 16
click at [1168, 328] on span "Remove" at bounding box center [1176, 323] width 81 height 12
click at [1220, 145] on div at bounding box center [1219, 145] width 3 height 3
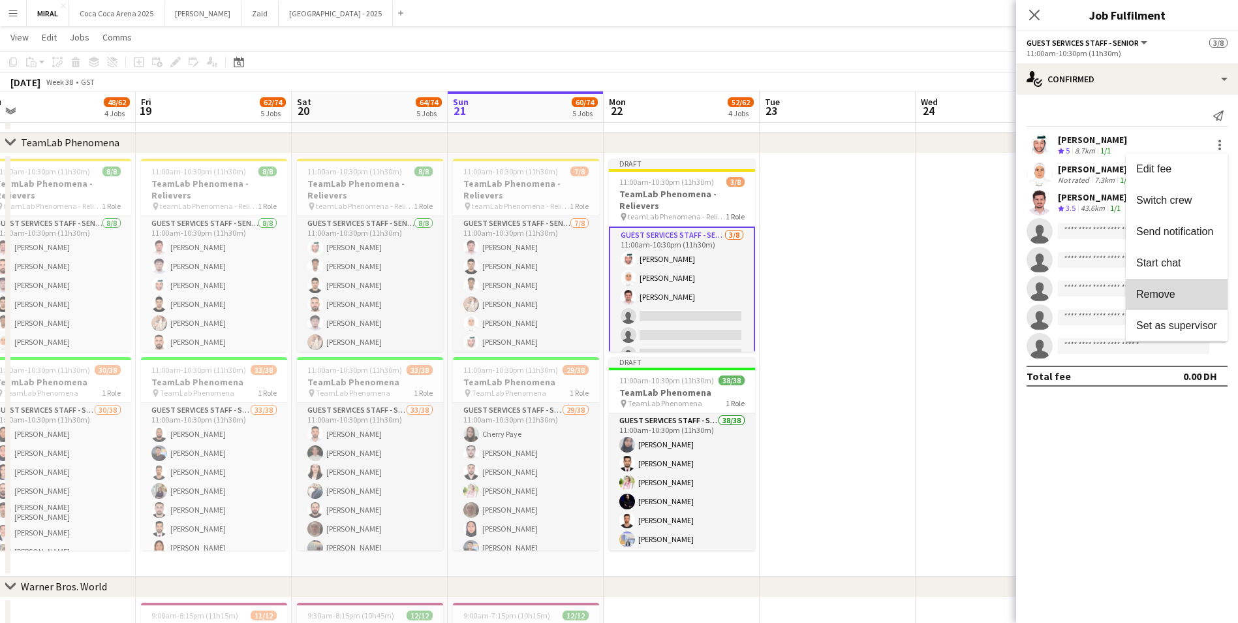
click at [1164, 292] on span "Remove" at bounding box center [1155, 293] width 39 height 11
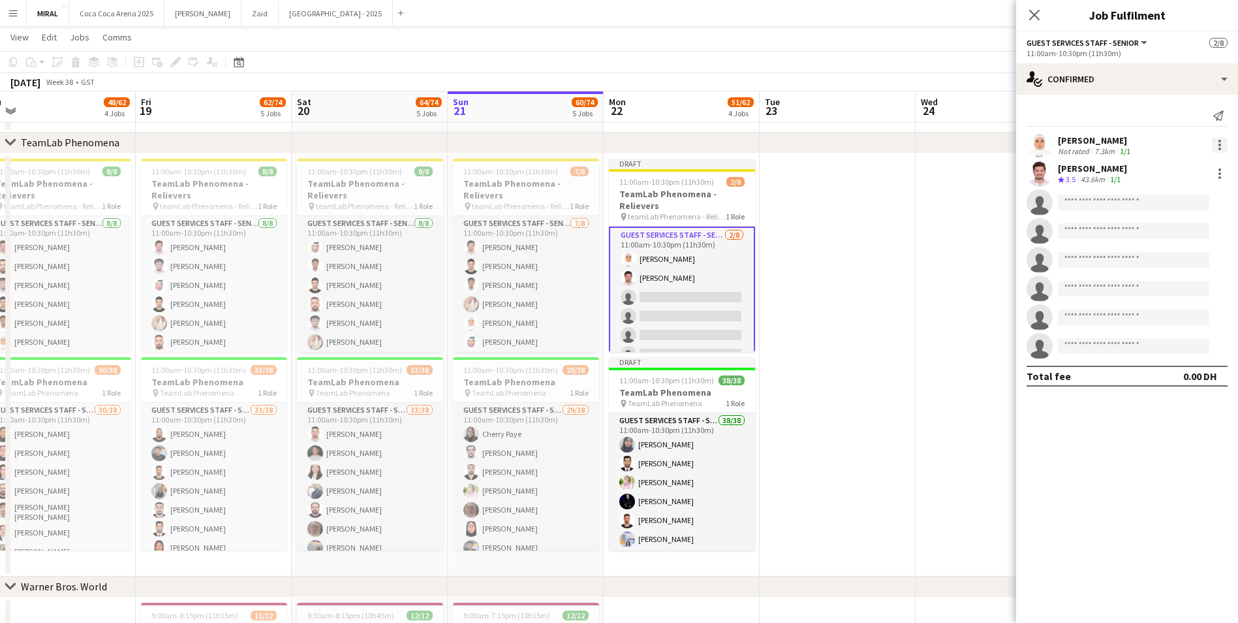
click at [1217, 142] on div at bounding box center [1220, 145] width 16 height 16
click at [1164, 284] on button "Remove" at bounding box center [1177, 294] width 102 height 31
click at [1215, 141] on div at bounding box center [1220, 145] width 16 height 16
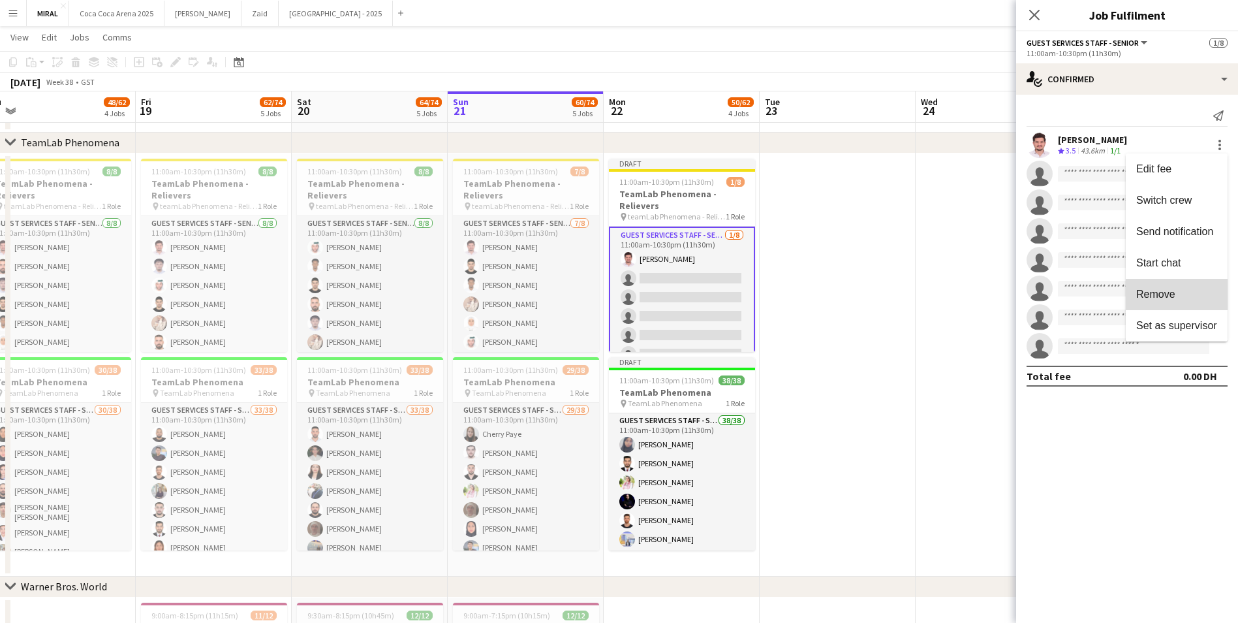
click at [1162, 295] on span "Remove" at bounding box center [1155, 293] width 39 height 11
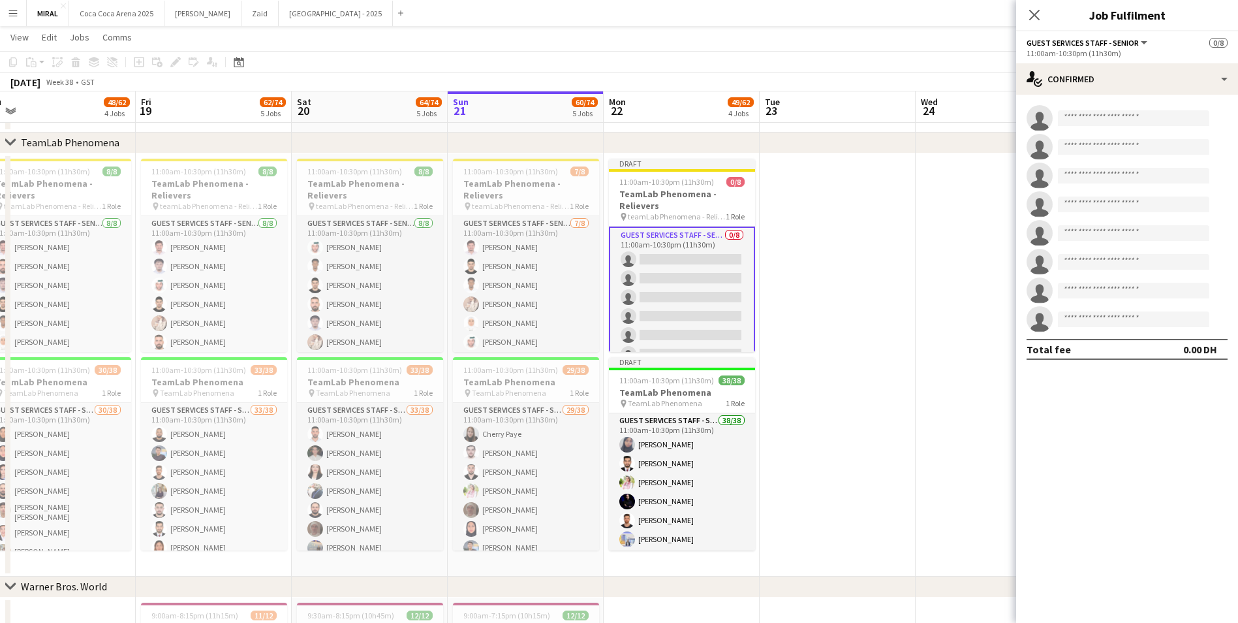
click at [859, 278] on app-date-cell at bounding box center [838, 364] width 156 height 423
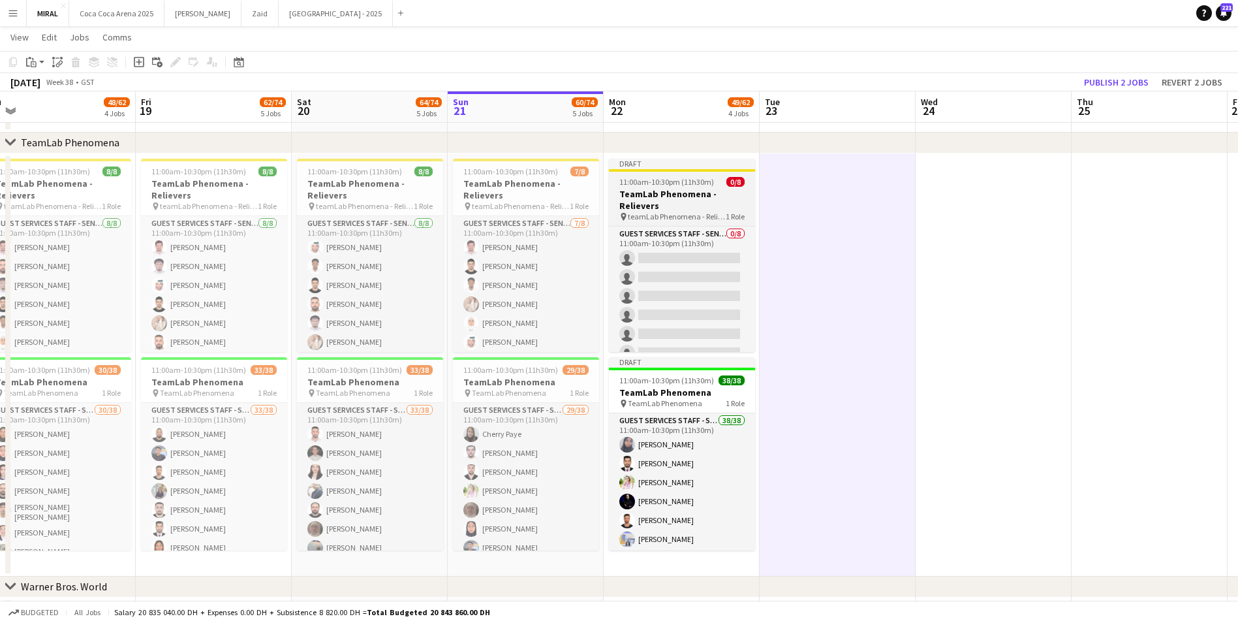
click at [693, 202] on h3 "TeamLab Phenomena - Relievers" at bounding box center [682, 199] width 146 height 23
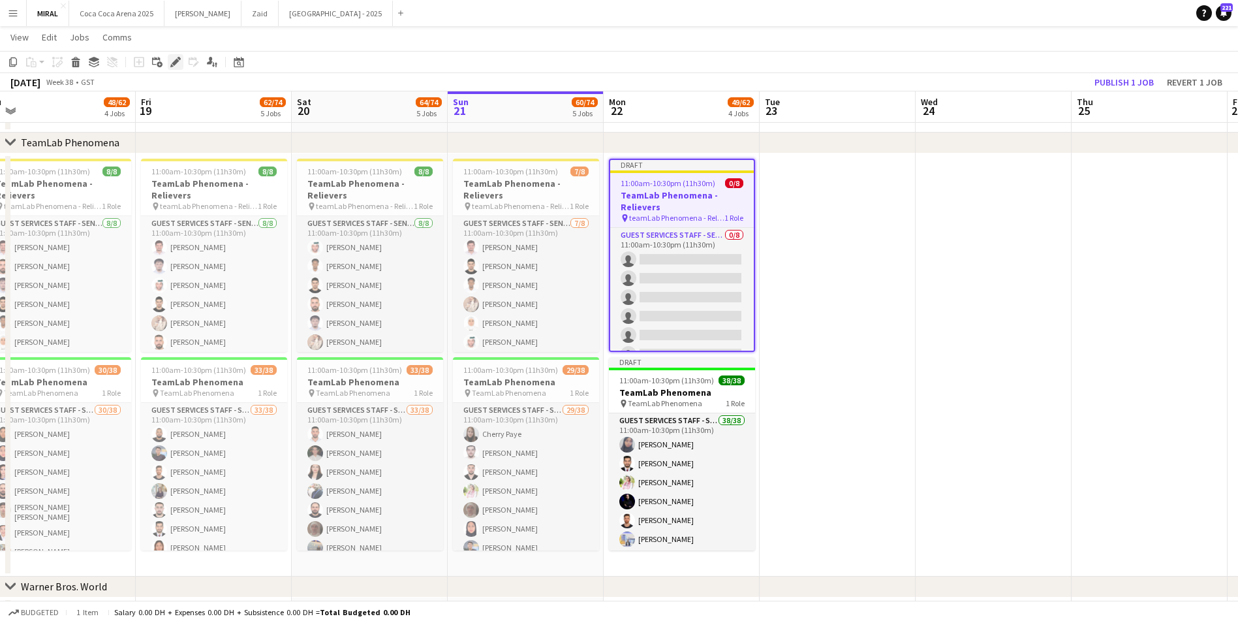
click at [178, 61] on icon at bounding box center [175, 62] width 7 height 7
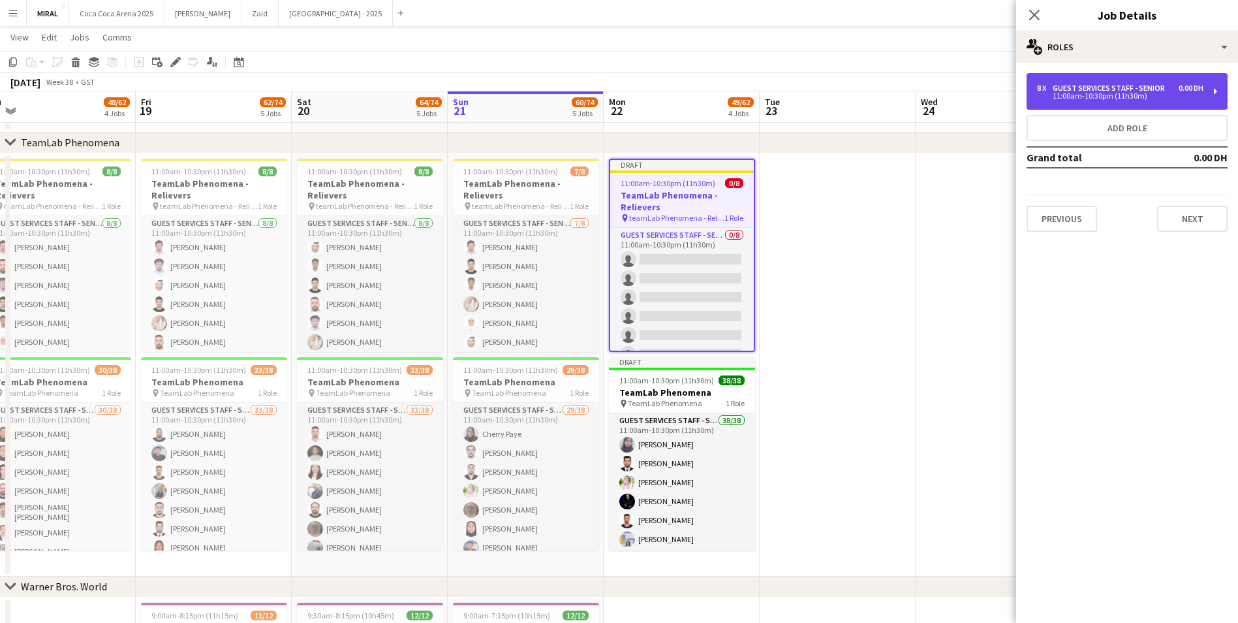
click at [1111, 89] on div "Guest Services Staff - Senior" at bounding box center [1111, 88] width 117 height 9
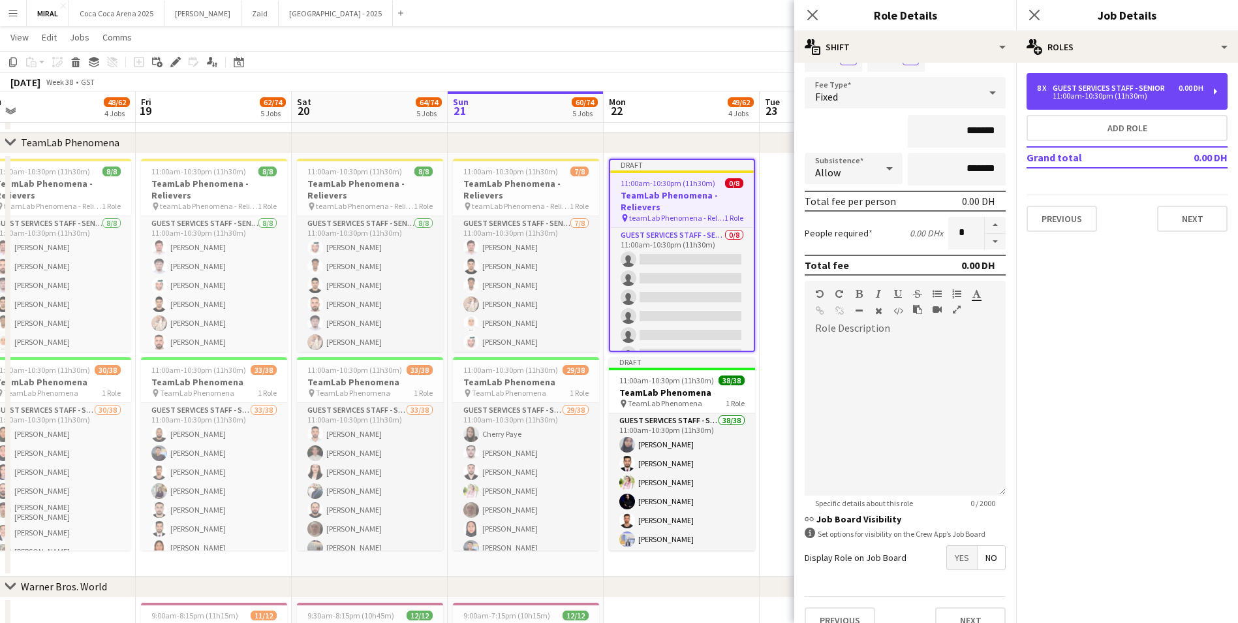
scroll to position [93, 0]
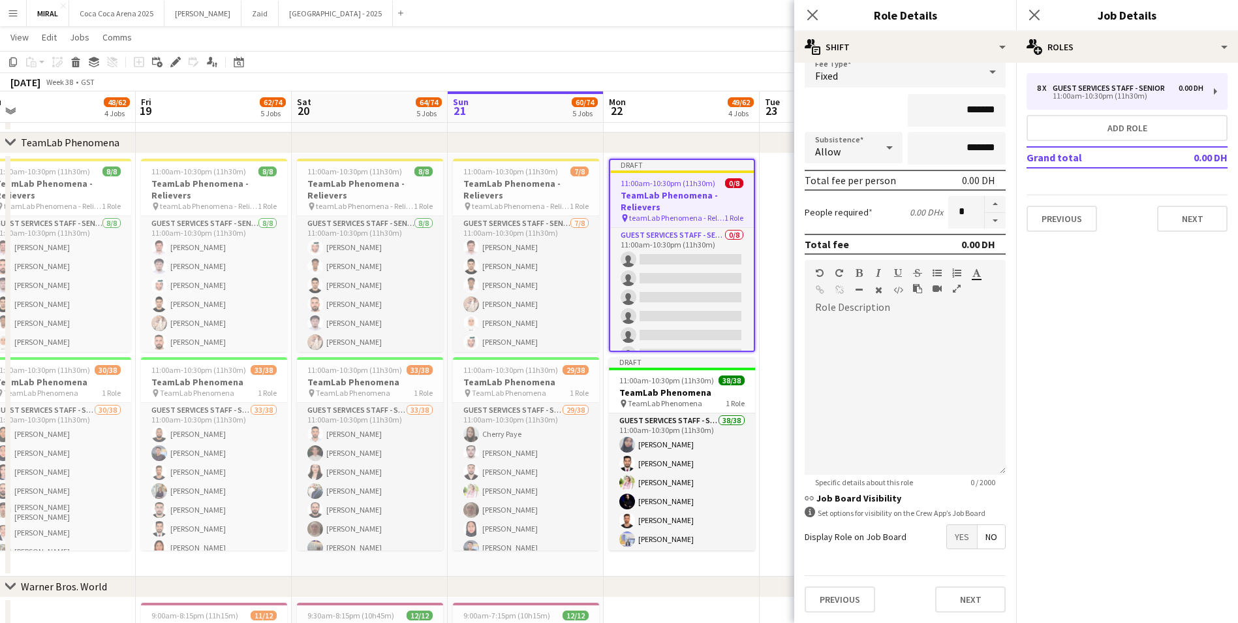
click at [989, 529] on span "No" at bounding box center [991, 536] width 27 height 23
click at [641, 48] on app-page-menu "View Day view expanded Day view collapsed Month view Date picker Jump to [DATE]…" at bounding box center [619, 38] width 1238 height 25
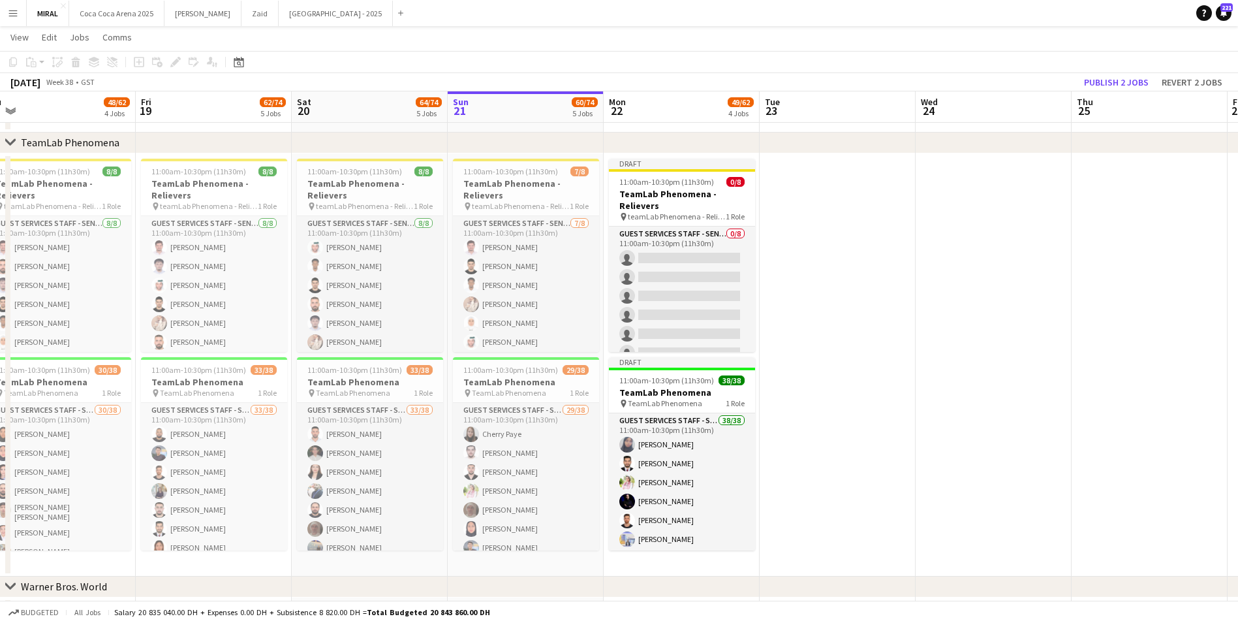
click at [899, 288] on app-date-cell at bounding box center [838, 364] width 156 height 423
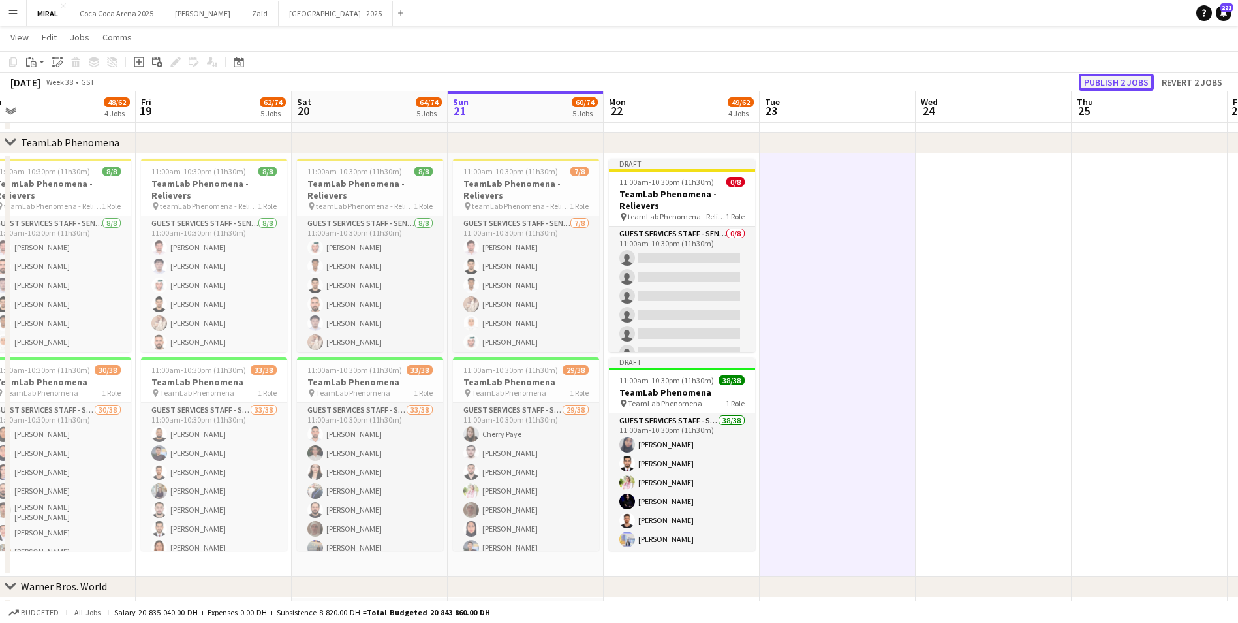
click at [1117, 80] on button "Publish 2 jobs" at bounding box center [1116, 82] width 75 height 17
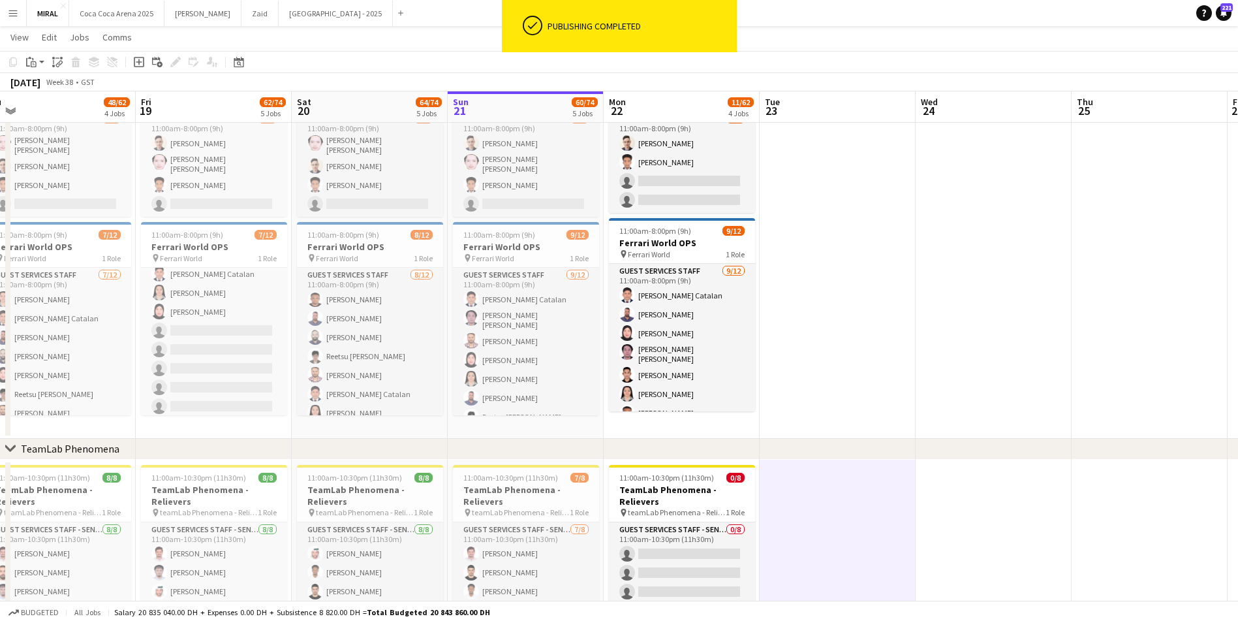
scroll to position [0, 326]
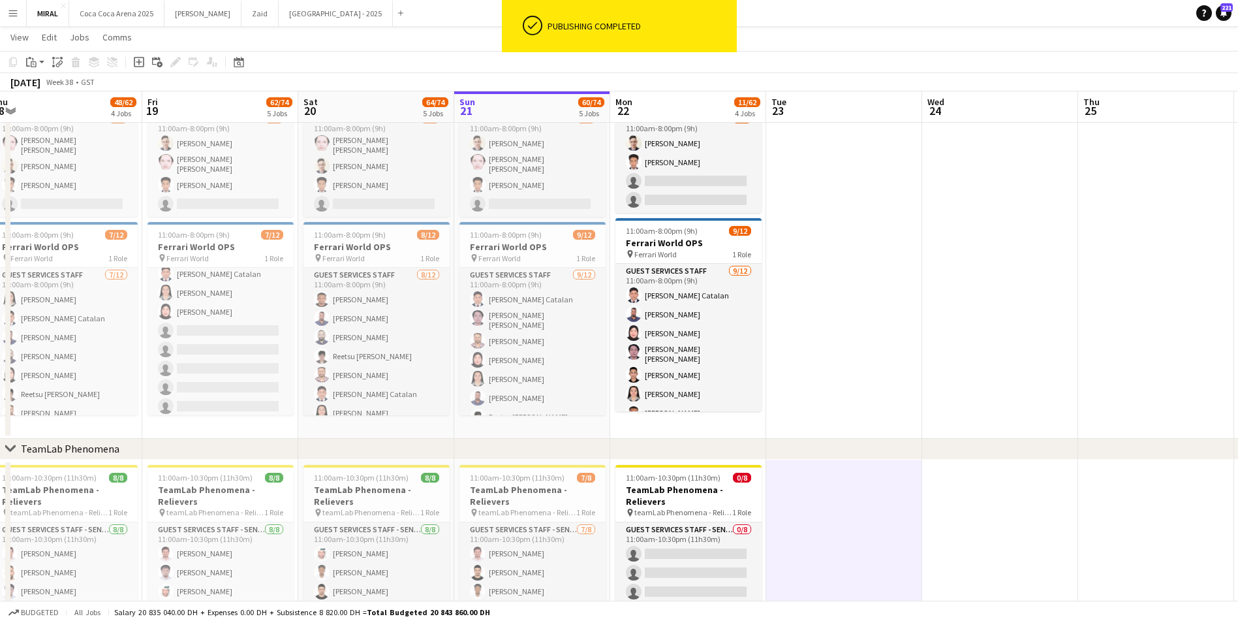
drag, startPoint x: 262, startPoint y: 459, endPoint x: 737, endPoint y: 442, distance: 476.1
click at [737, 442] on div "chevron-right TeamLab Phenomena chevron-right Warner Bros. World chevron-right …" at bounding box center [619, 576] width 1238 height 1222
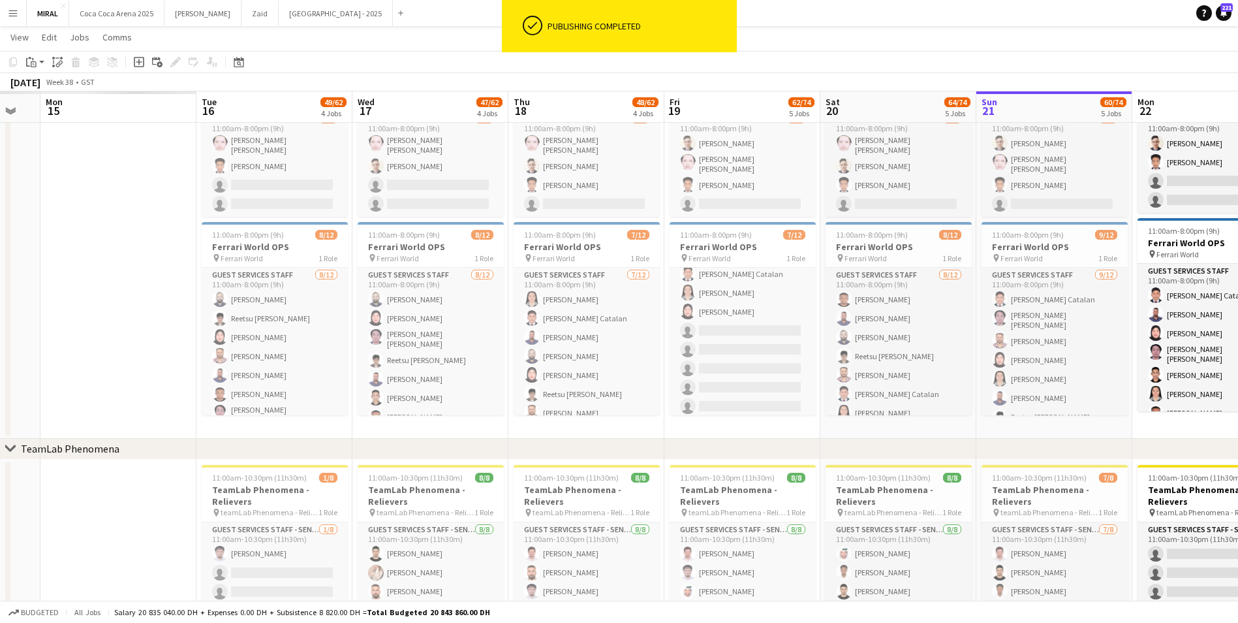
drag, startPoint x: 380, startPoint y: 504, endPoint x: 1100, endPoint y: 487, distance: 720.1
click at [1102, 488] on app-calendar-viewport "Sat 13 Sun 14 Mon 15 Tue 16 49/62 4 Jobs Wed 17 47/62 4 Jobs Thu 18 48/62 4 Job…" at bounding box center [619, 576] width 1238 height 1222
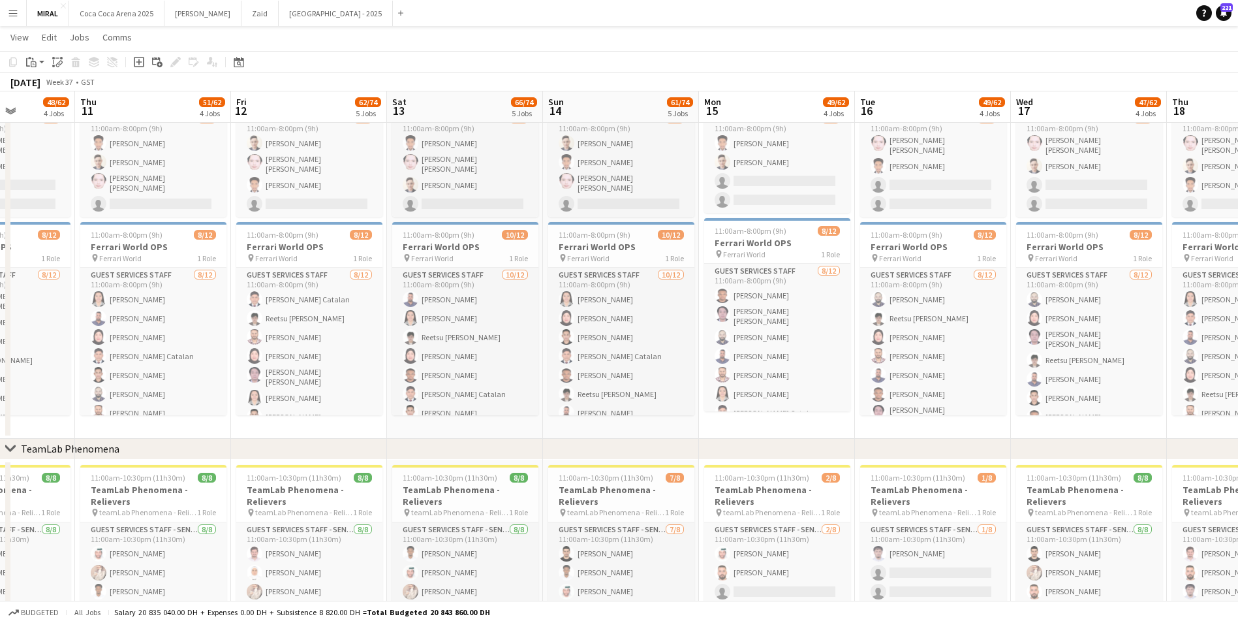
drag, startPoint x: 359, startPoint y: 492, endPoint x: 977, endPoint y: 492, distance: 618.0
click at [977, 492] on app-calendar-viewport "Mon 8 Tue 9 Wed 10 48/62 4 Jobs Thu 11 51/62 4 Jobs Fri 12 62/74 5 Jobs Sat 13 …" at bounding box center [619, 576] width 1238 height 1222
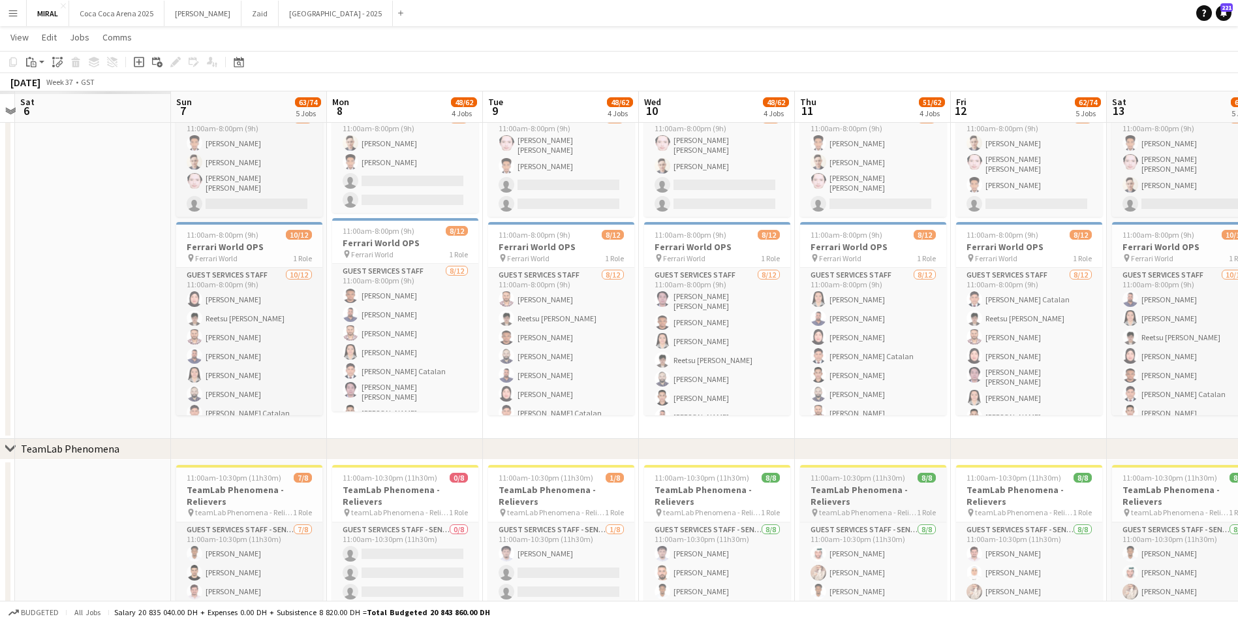
drag, startPoint x: 288, startPoint y: 495, endPoint x: 828, endPoint y: 494, distance: 540.4
click at [849, 490] on app-calendar-viewport "Thu 4 Fri 5 Sat 6 Sun 7 63/74 5 Jobs Mon 8 48/62 4 Jobs Tue 9 48/62 4 Jobs Wed …" at bounding box center [619, 576] width 1238 height 1222
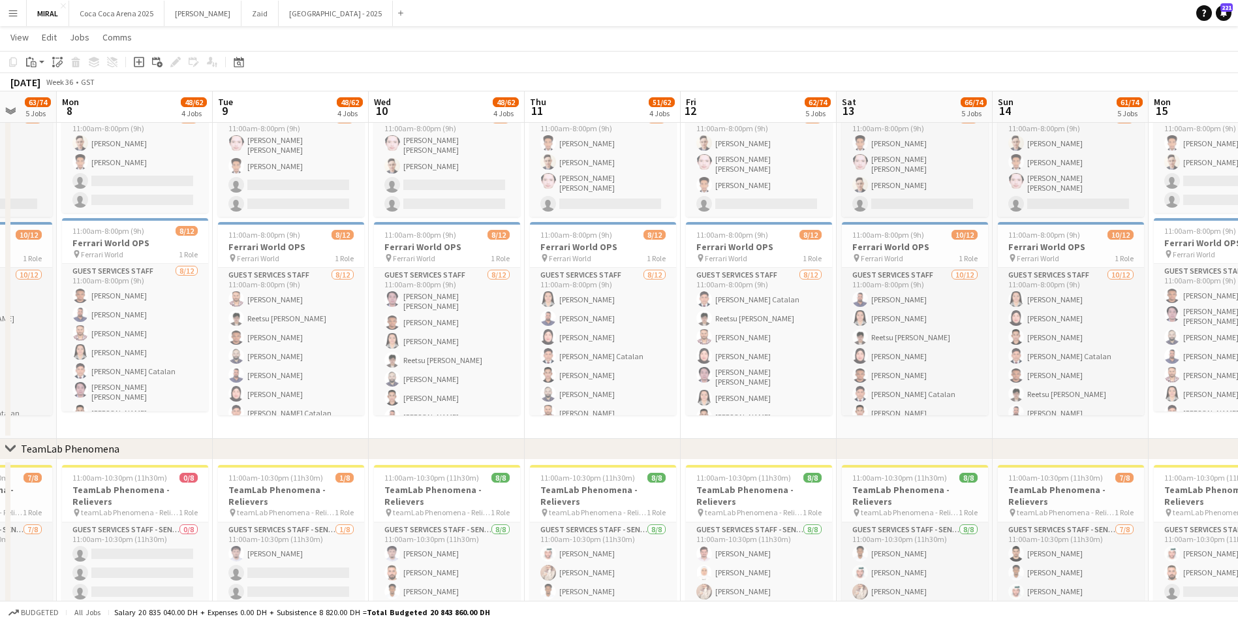
scroll to position [0, 322]
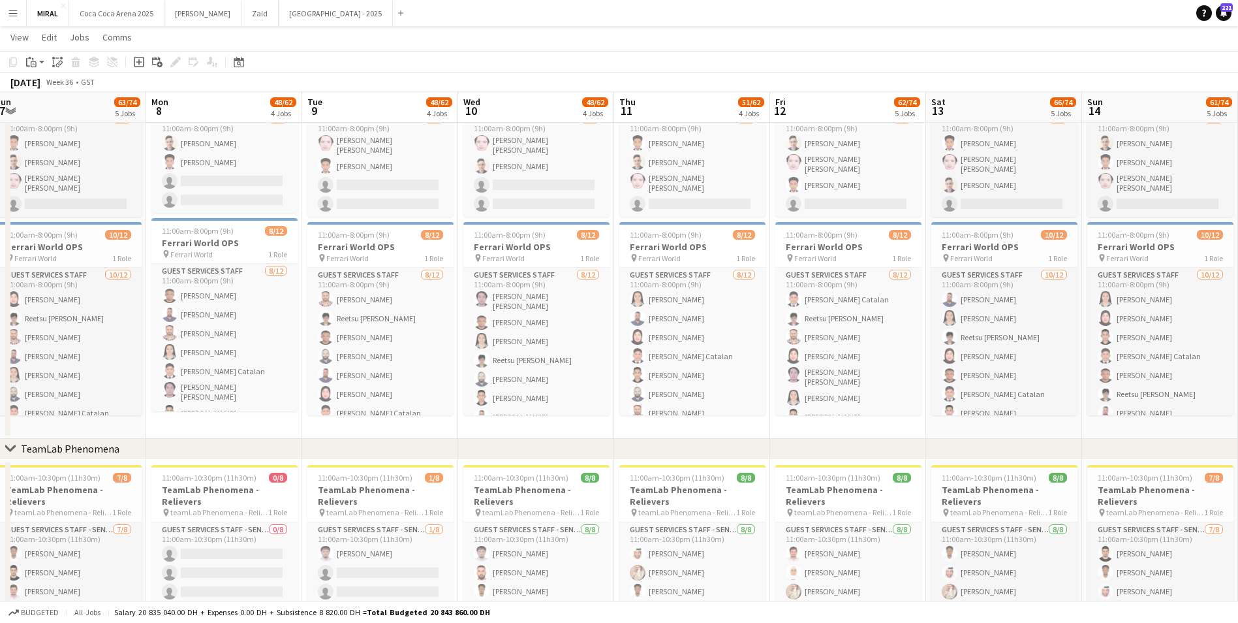
drag, startPoint x: 403, startPoint y: 499, endPoint x: -528, endPoint y: 490, distance: 931.4
click at [0, 490] on html "Menu Boards Boards Boards All jobs Status Workforce Workforce My Workforce Recr…" at bounding box center [619, 571] width 1238 height 1312
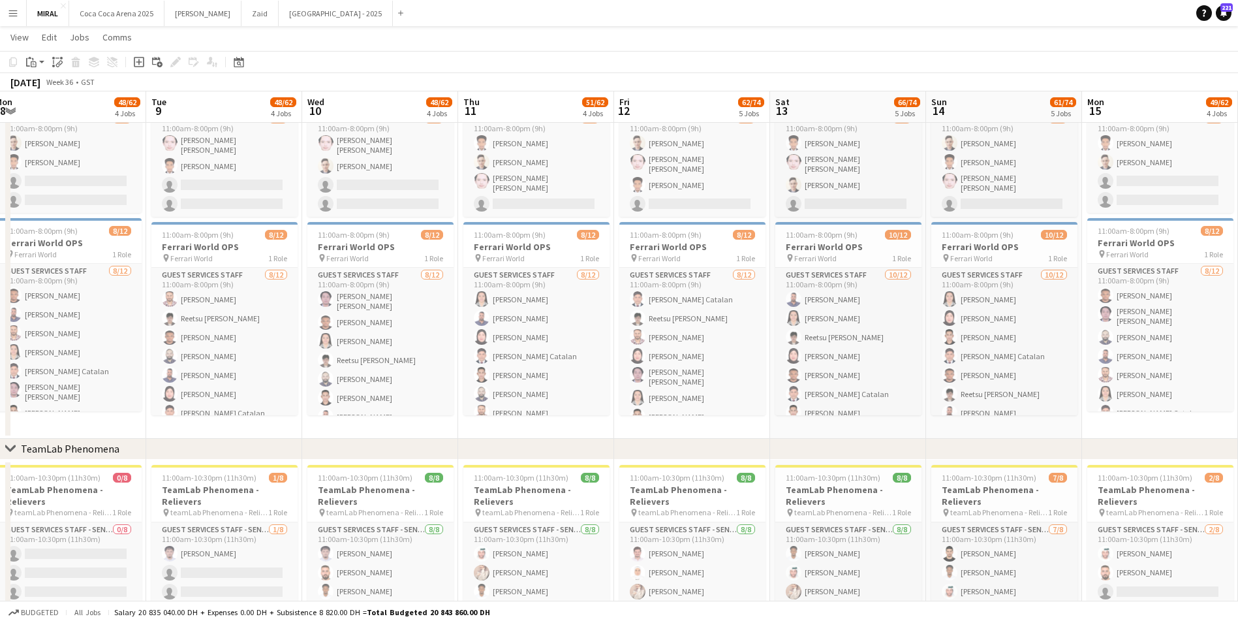
scroll to position [0, 350]
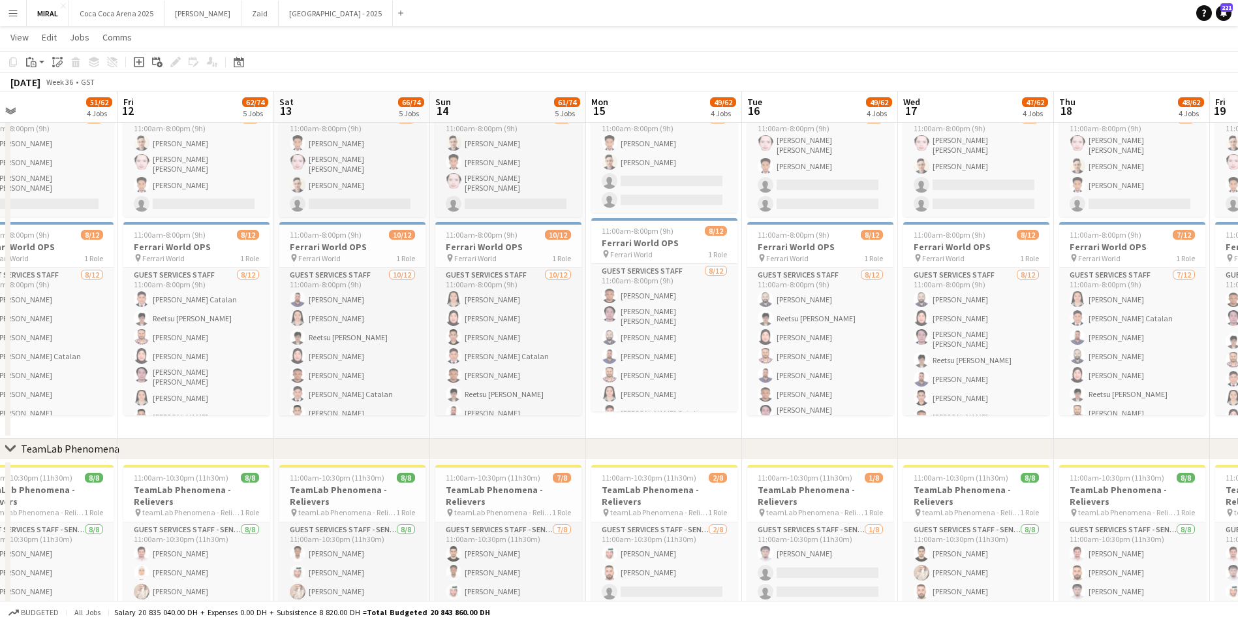
drag, startPoint x: 719, startPoint y: 503, endPoint x: -386, endPoint y: 508, distance: 1104.3
click at [0, 508] on html "Menu Boards Boards Boards All jobs Status Workforce Workforce My Workforce Recr…" at bounding box center [619, 571] width 1238 height 1312
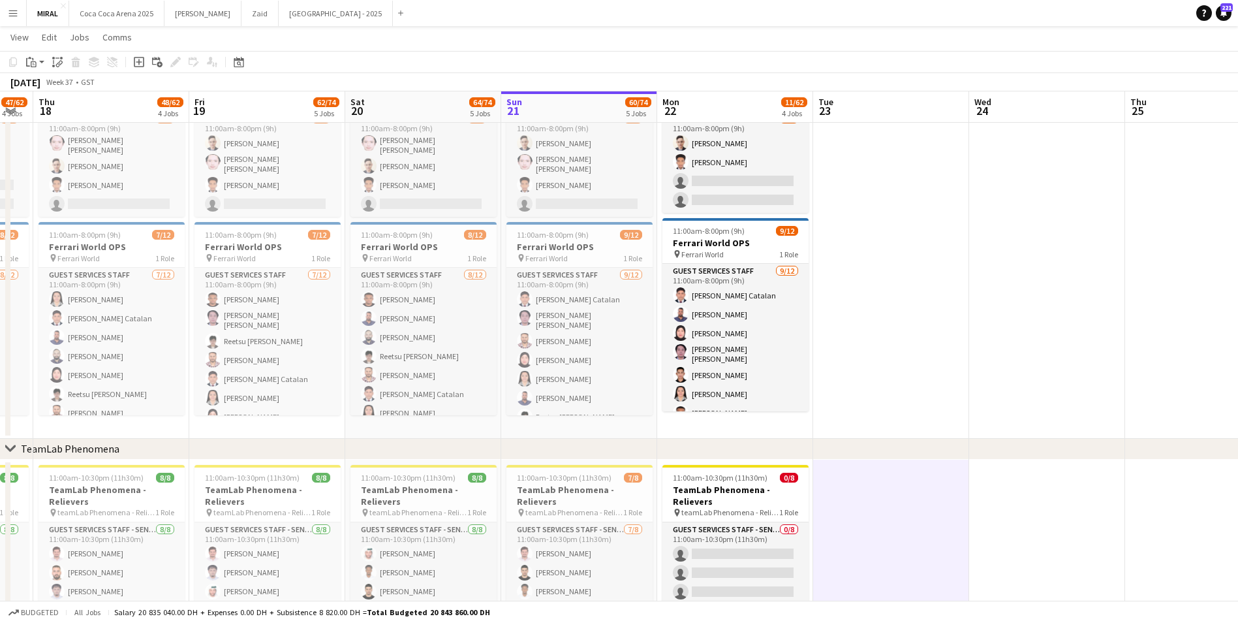
scroll to position [0, 497]
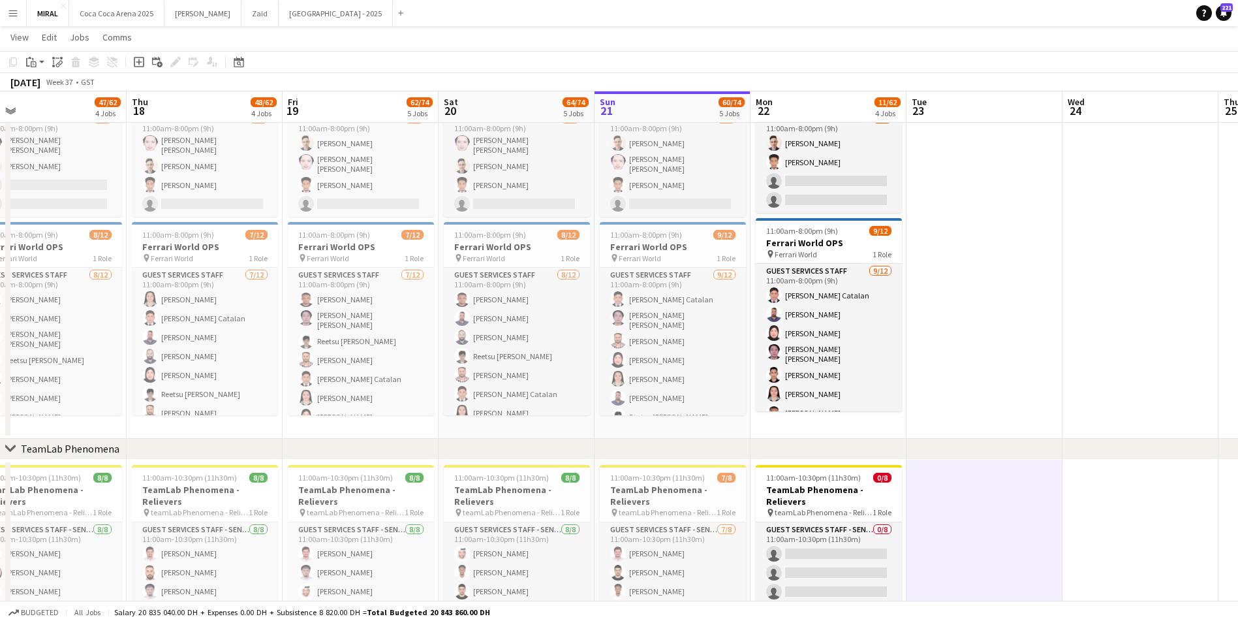
drag, startPoint x: 945, startPoint y: 493, endPoint x: -461, endPoint y: 500, distance: 1405.8
click at [0, 500] on html "Menu Boards Boards Boards All jobs Status Workforce Workforce My Workforce Recr…" at bounding box center [619, 571] width 1238 height 1312
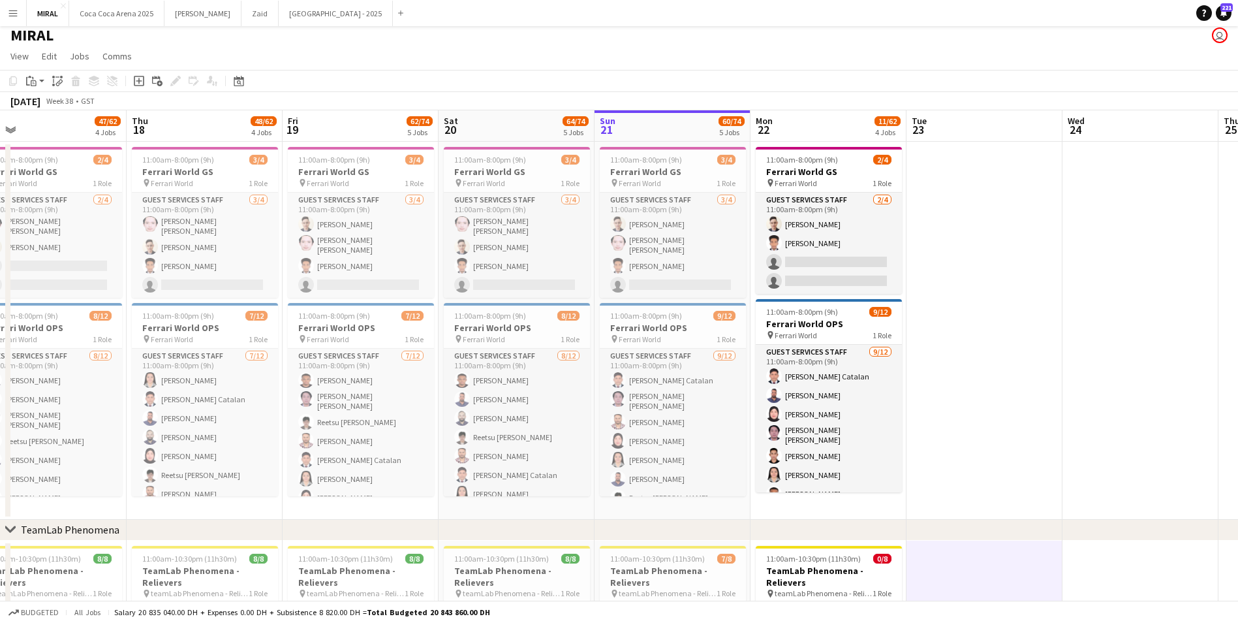
scroll to position [0, 0]
